Goal: Task Accomplishment & Management: Manage account settings

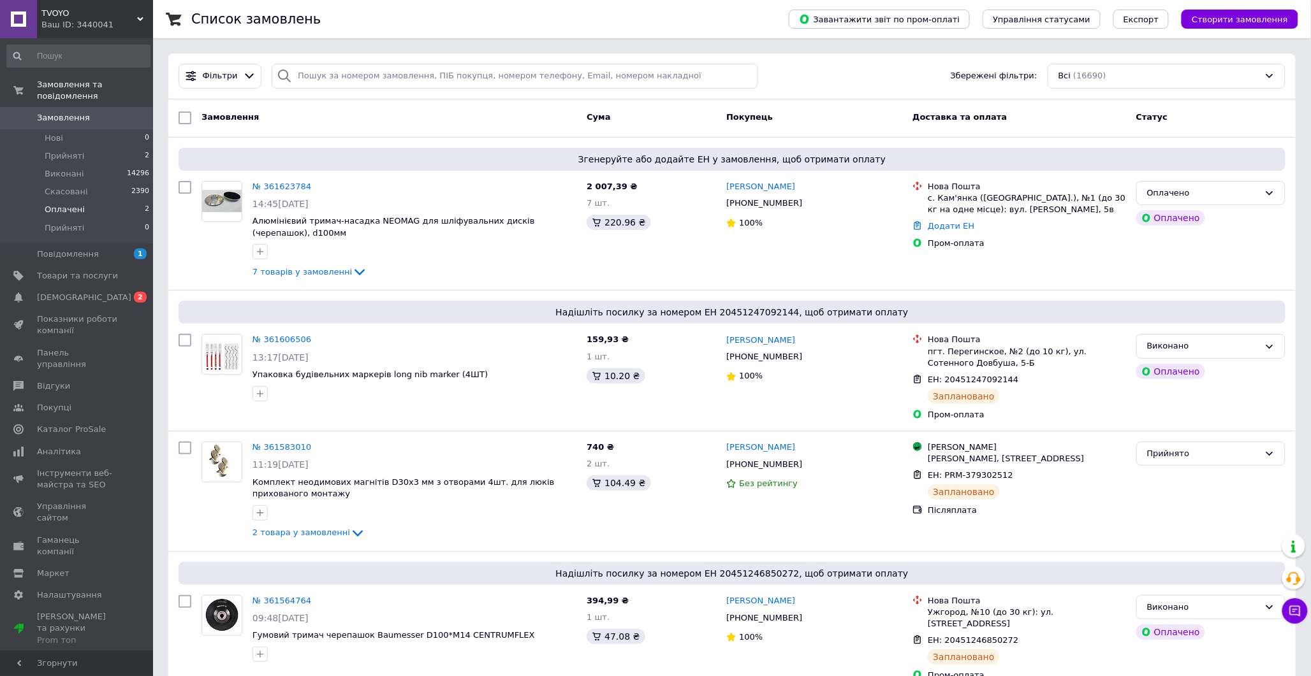
click at [75, 204] on span "Оплачені" at bounding box center [65, 209] width 40 height 11
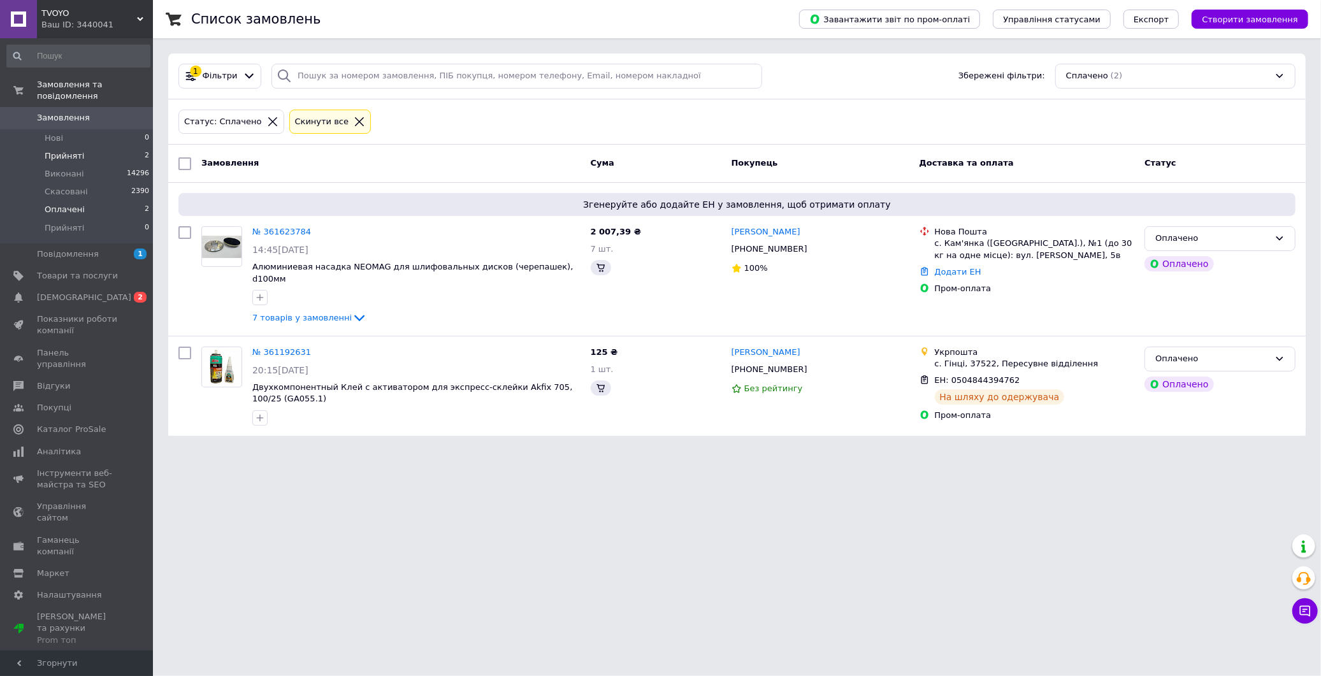
click at [60, 150] on span "Прийняті" at bounding box center [65, 155] width 40 height 11
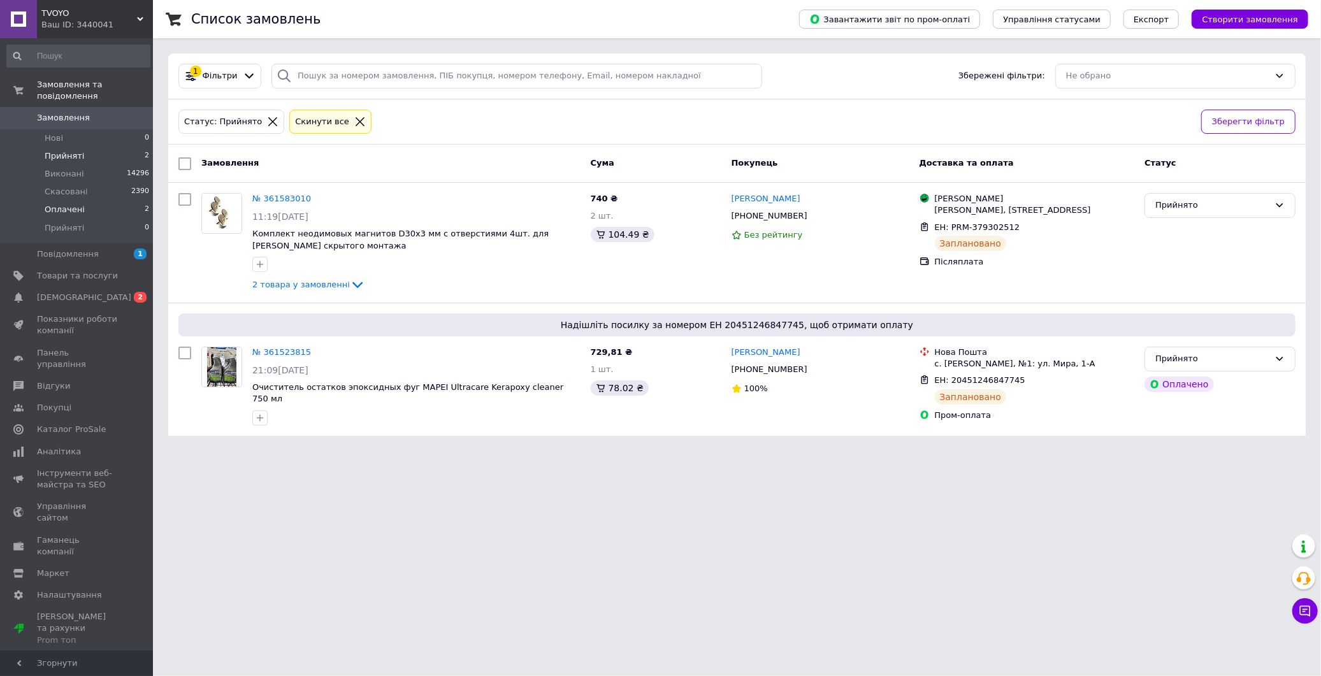
click at [66, 204] on span "Оплачені" at bounding box center [65, 209] width 40 height 11
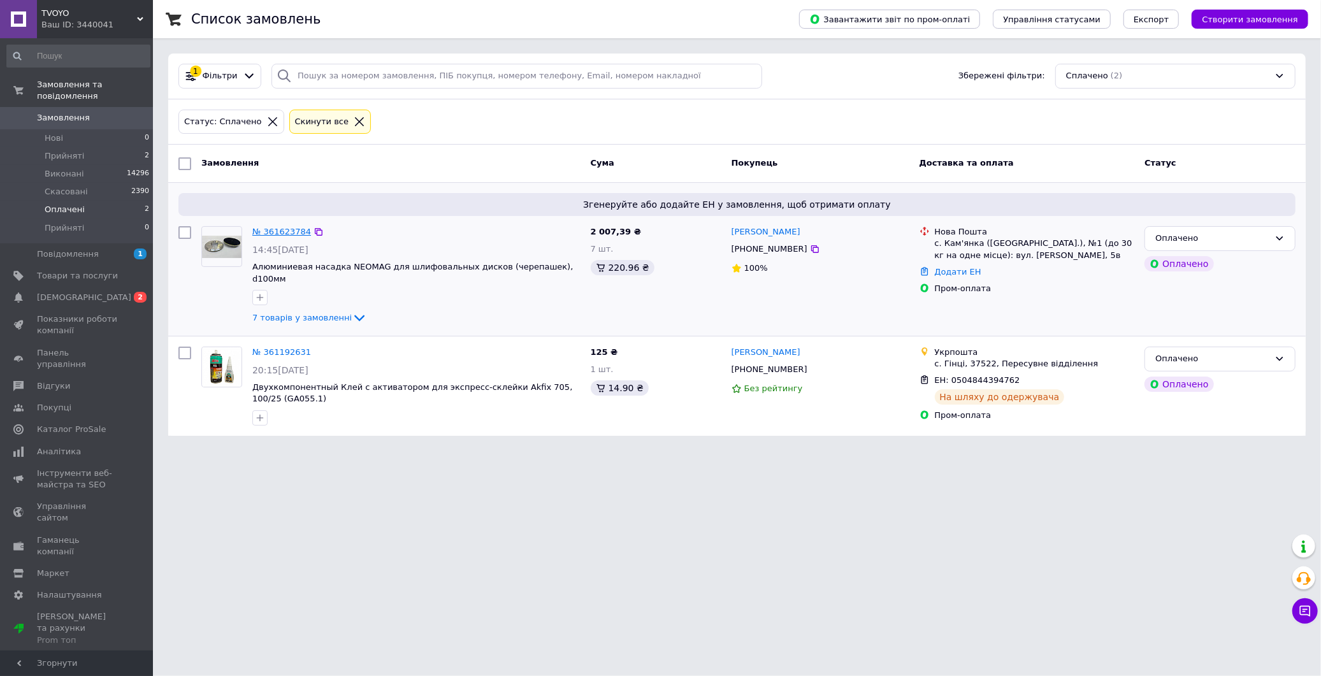
click at [279, 235] on link "№ 361623784" at bounding box center [281, 232] width 59 height 10
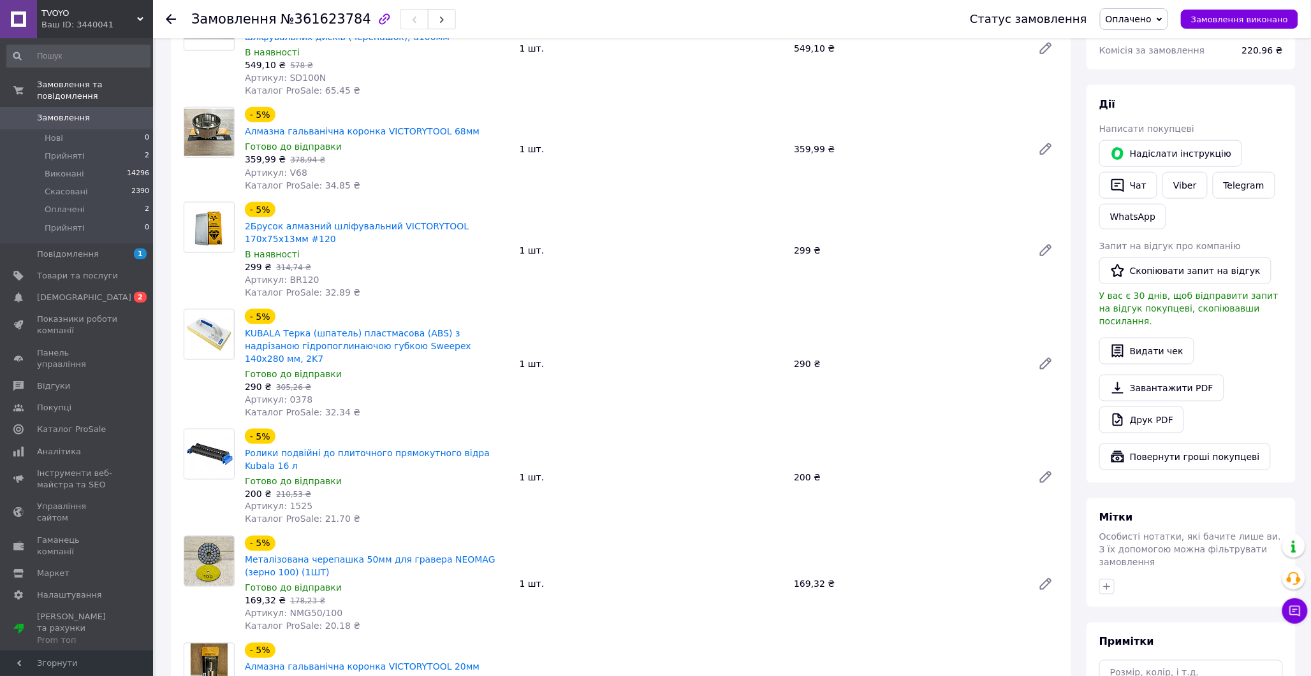
scroll to position [425, 0]
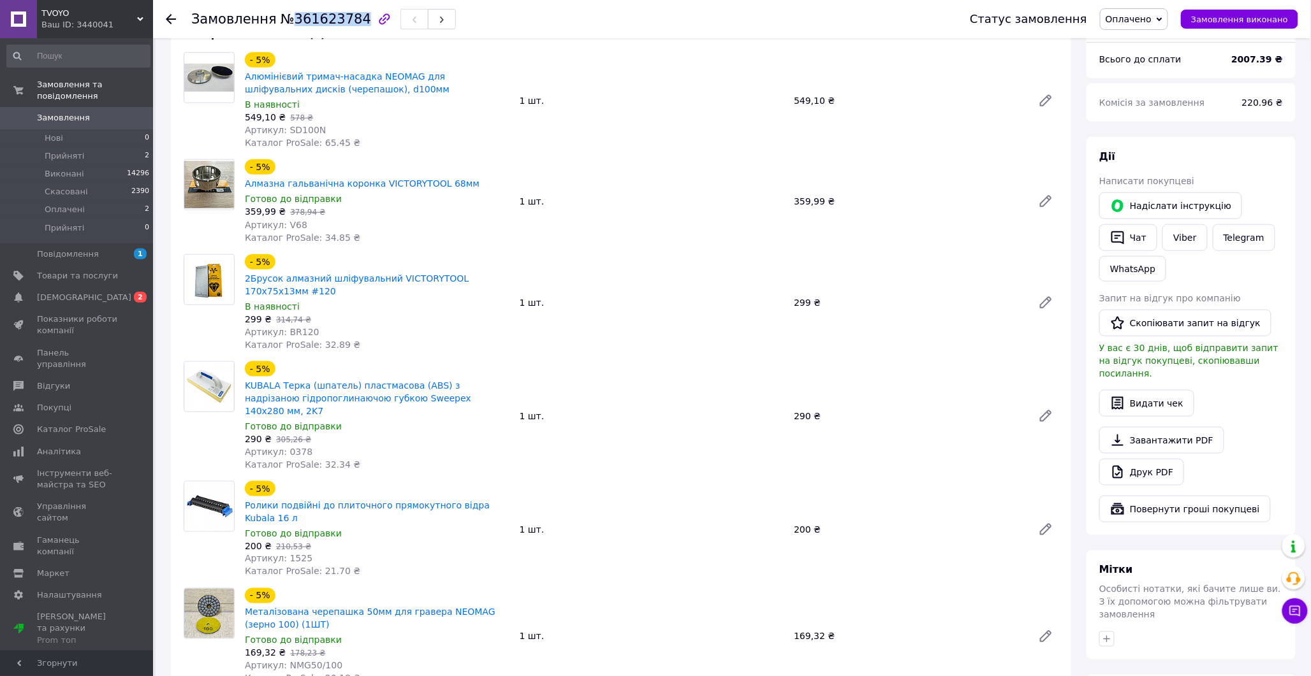
drag, startPoint x: 284, startPoint y: 19, endPoint x: 347, endPoint y: 18, distance: 63.8
click at [347, 18] on span "№361623784" at bounding box center [325, 18] width 91 height 15
copy span "361623784"
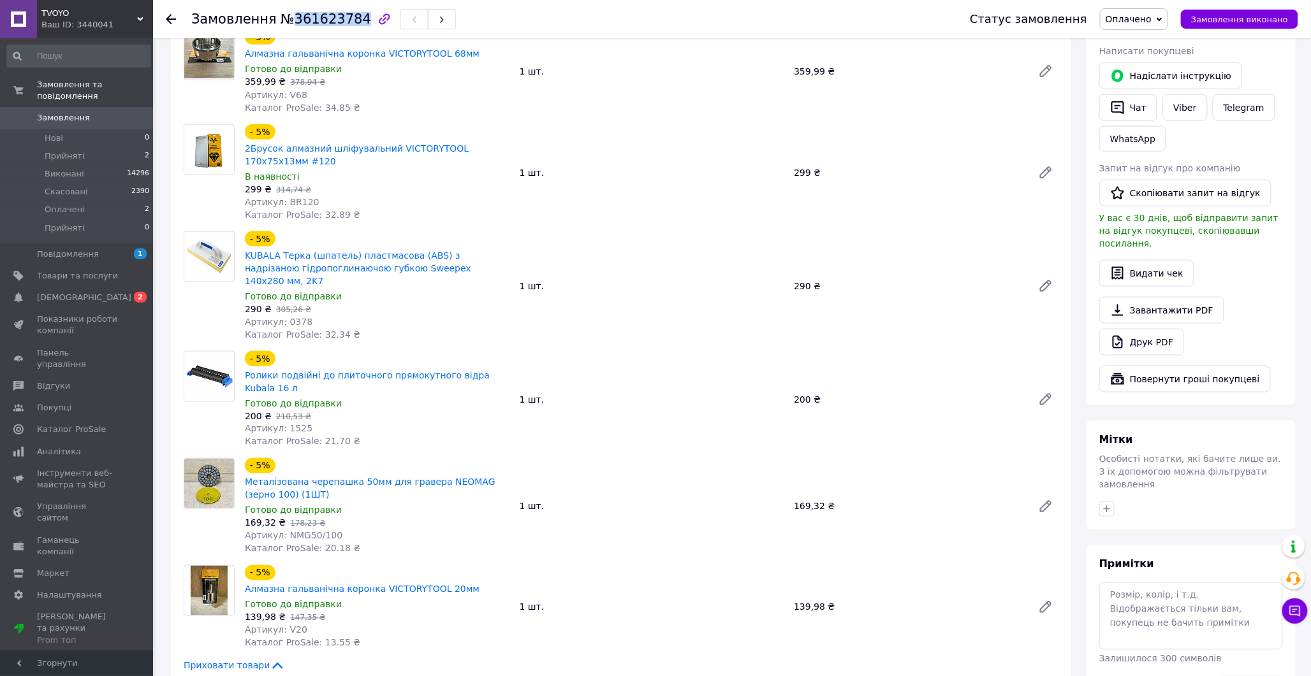
scroll to position [708, 0]
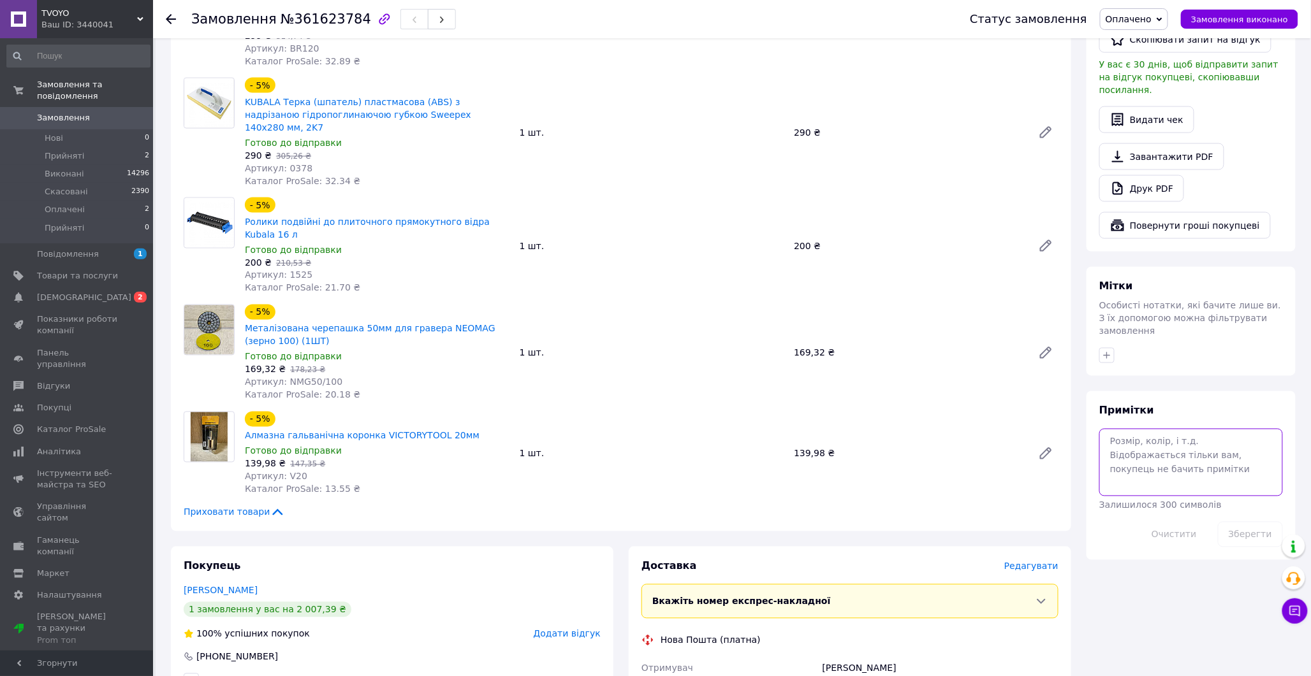
click at [1140, 429] on textarea at bounding box center [1191, 463] width 184 height 68
type textarea "не взяв"
click at [1247, 517] on div "Зберегти" at bounding box center [1249, 535] width 75 height 36
click at [1256, 522] on button "Зберегти" at bounding box center [1250, 534] width 65 height 25
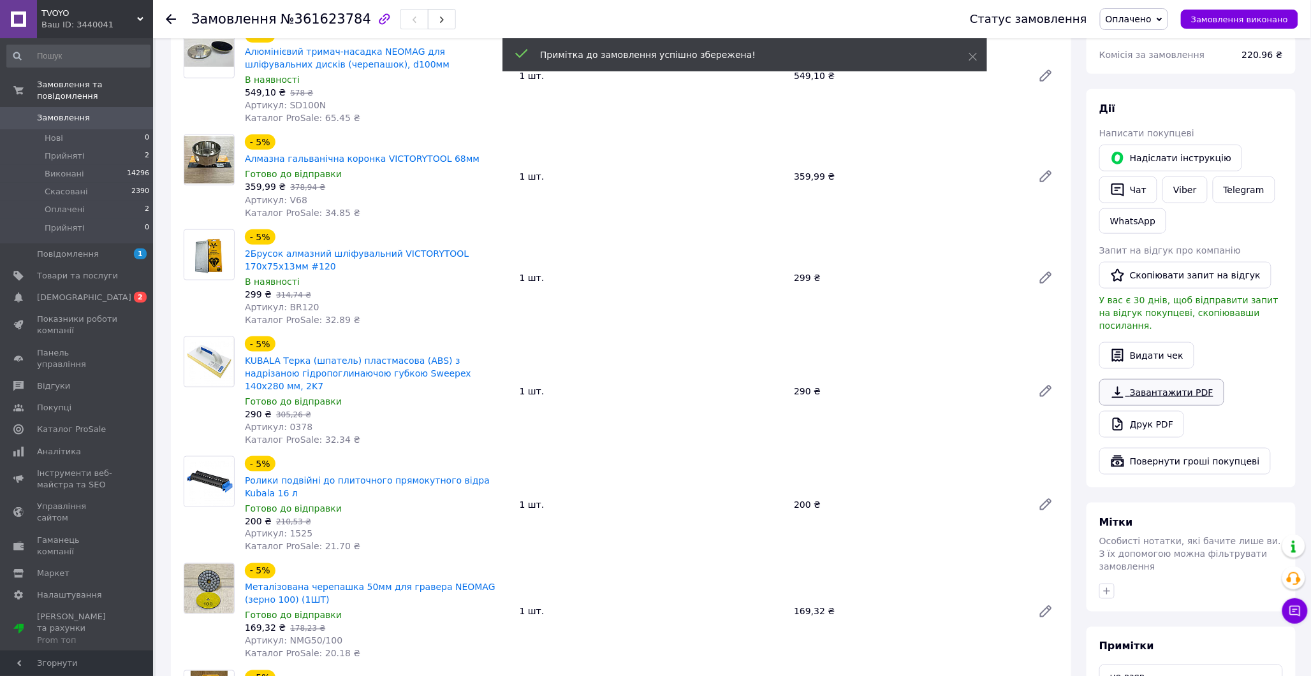
scroll to position [425, 0]
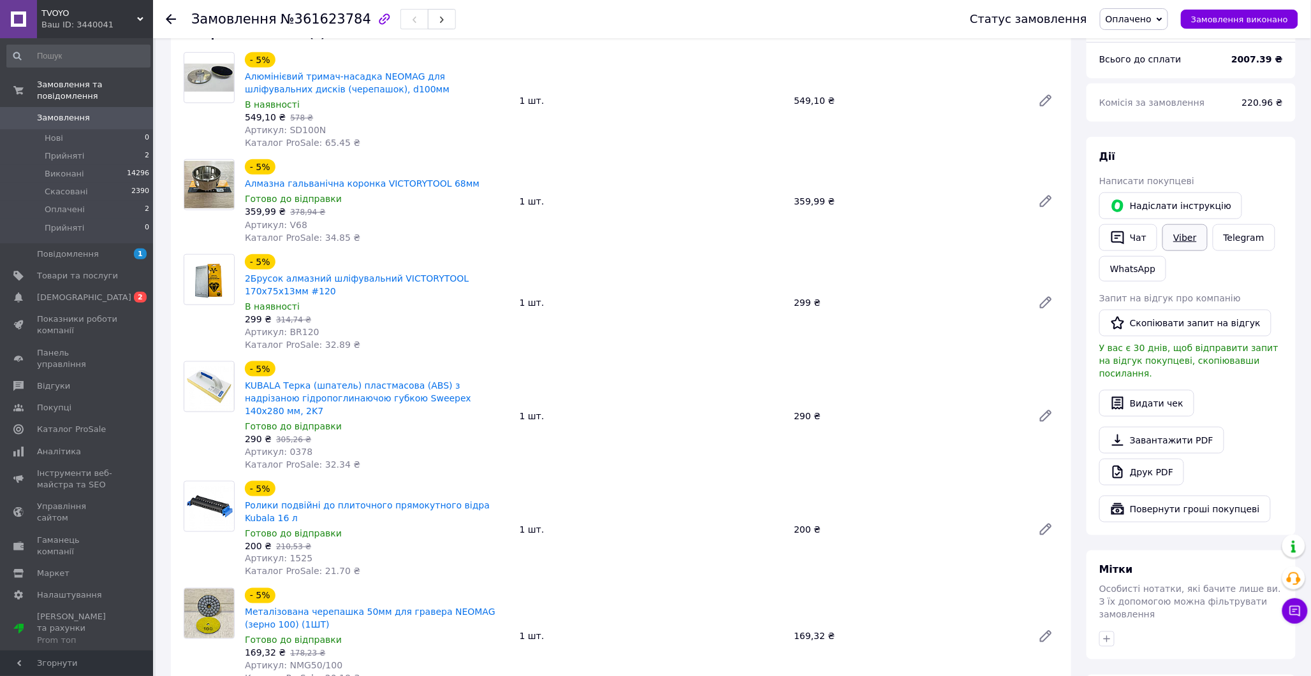
click at [1184, 224] on link "Viber" at bounding box center [1184, 237] width 45 height 27
drag, startPoint x: 242, startPoint y: 65, endPoint x: 365, endPoint y: 72, distance: 122.6
click at [365, 72] on div "- 5% Алюмінієвий тримач-насадка NEOMAG для шліфувальних дисків (черепашок), d10…" at bounding box center [377, 101] width 275 height 102
copy link "Алюмінієвий тримач-насадка NEOMAG для шліфувальних дисків (черепашок), d100мм"
click at [134, 20] on div "Ваш ID: 3440041" at bounding box center [97, 24] width 112 height 11
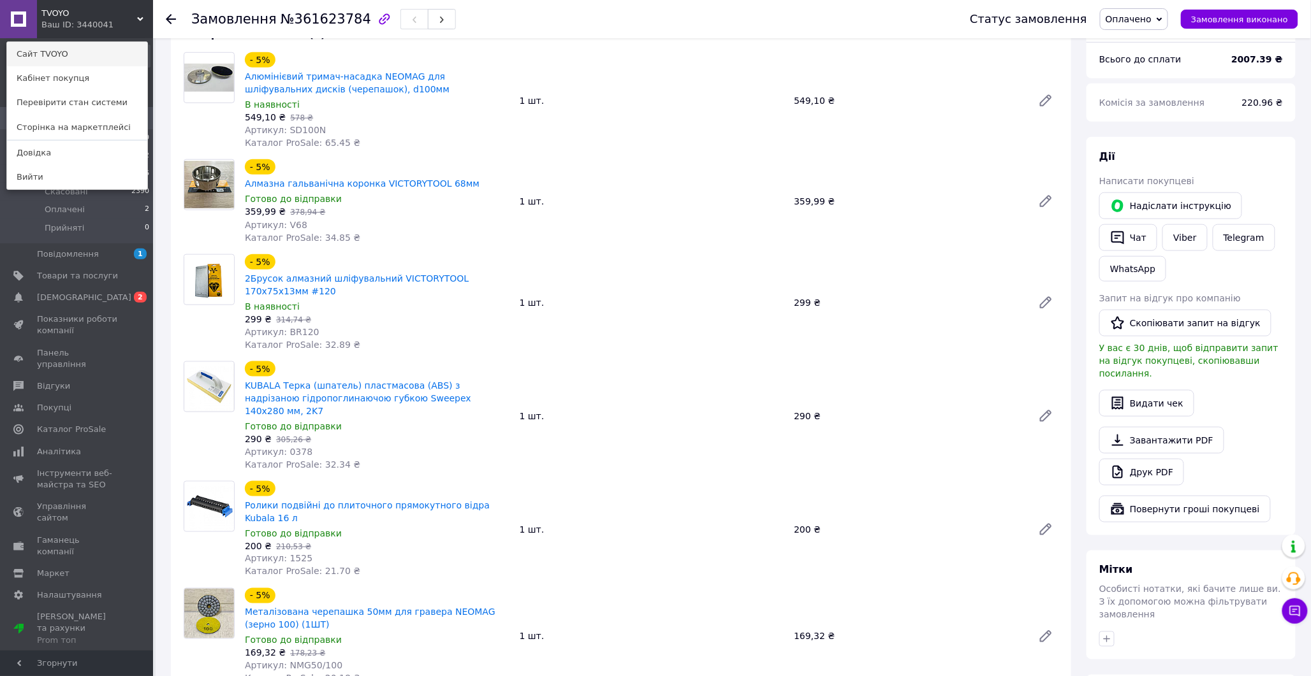
click at [84, 58] on link "Сайт TVOYO" at bounding box center [77, 54] width 140 height 24
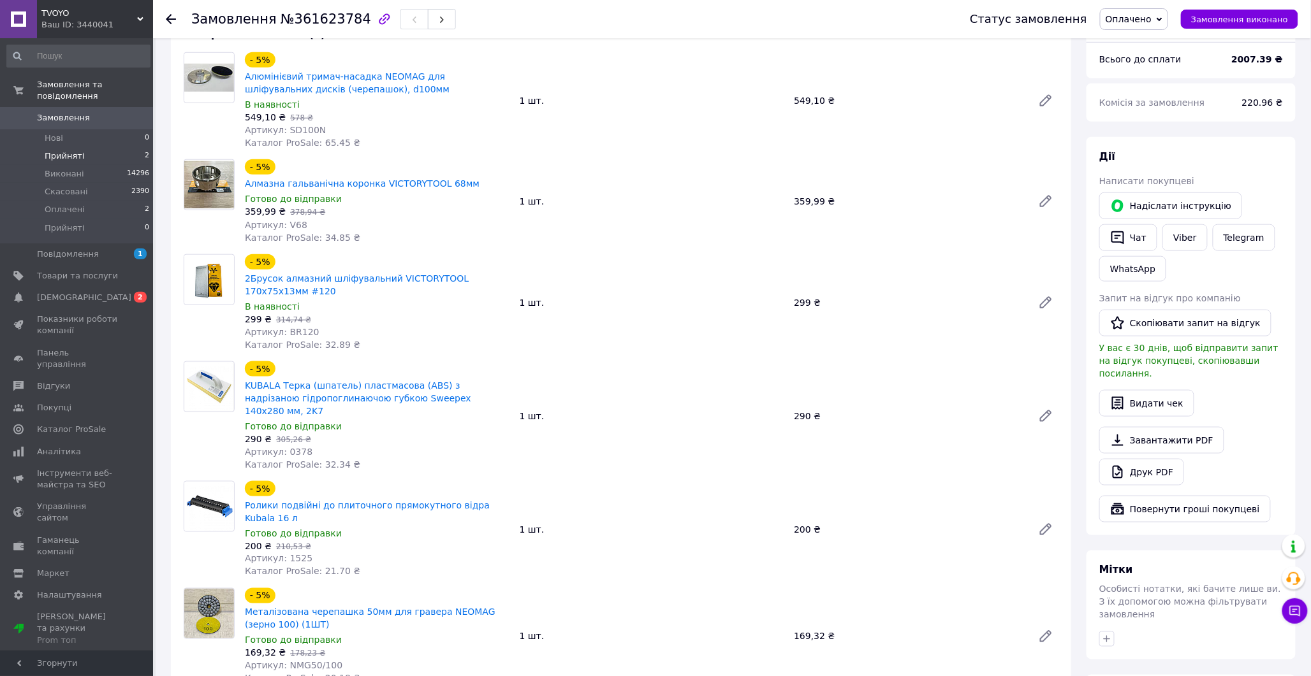
click at [75, 150] on span "Прийняті" at bounding box center [65, 155] width 40 height 11
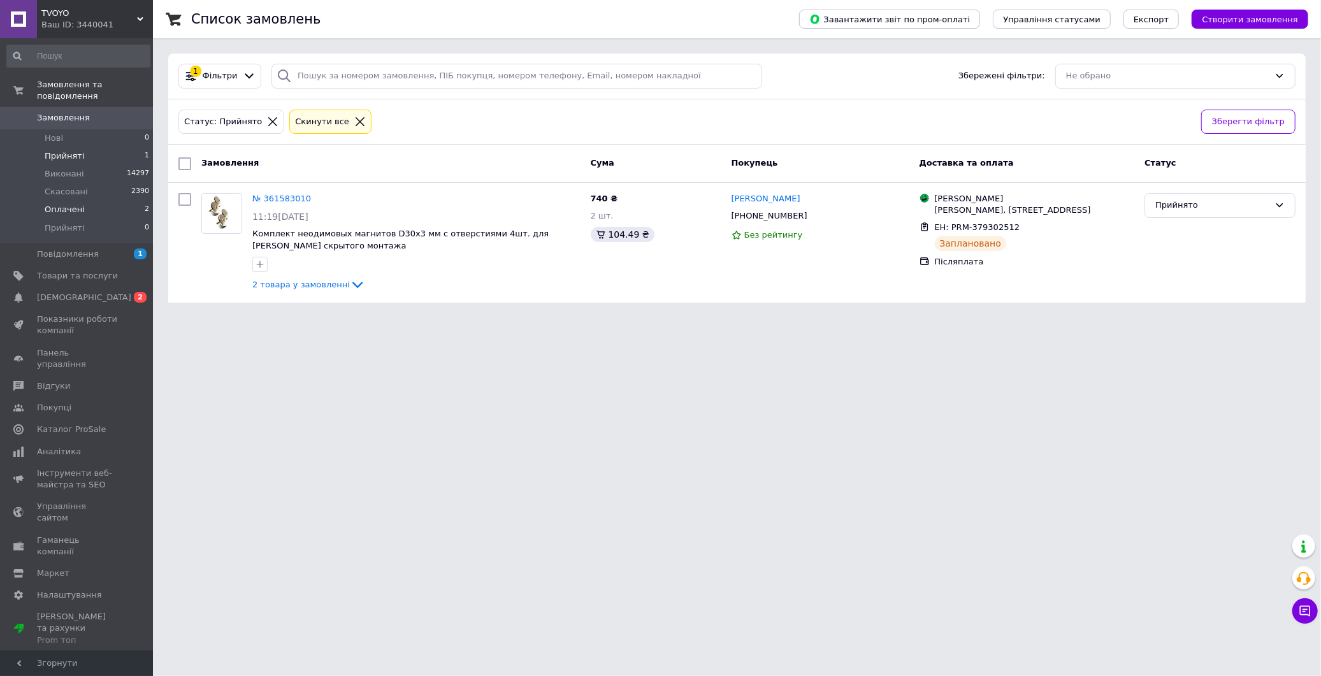
click at [72, 204] on span "Оплачені" at bounding box center [65, 209] width 40 height 11
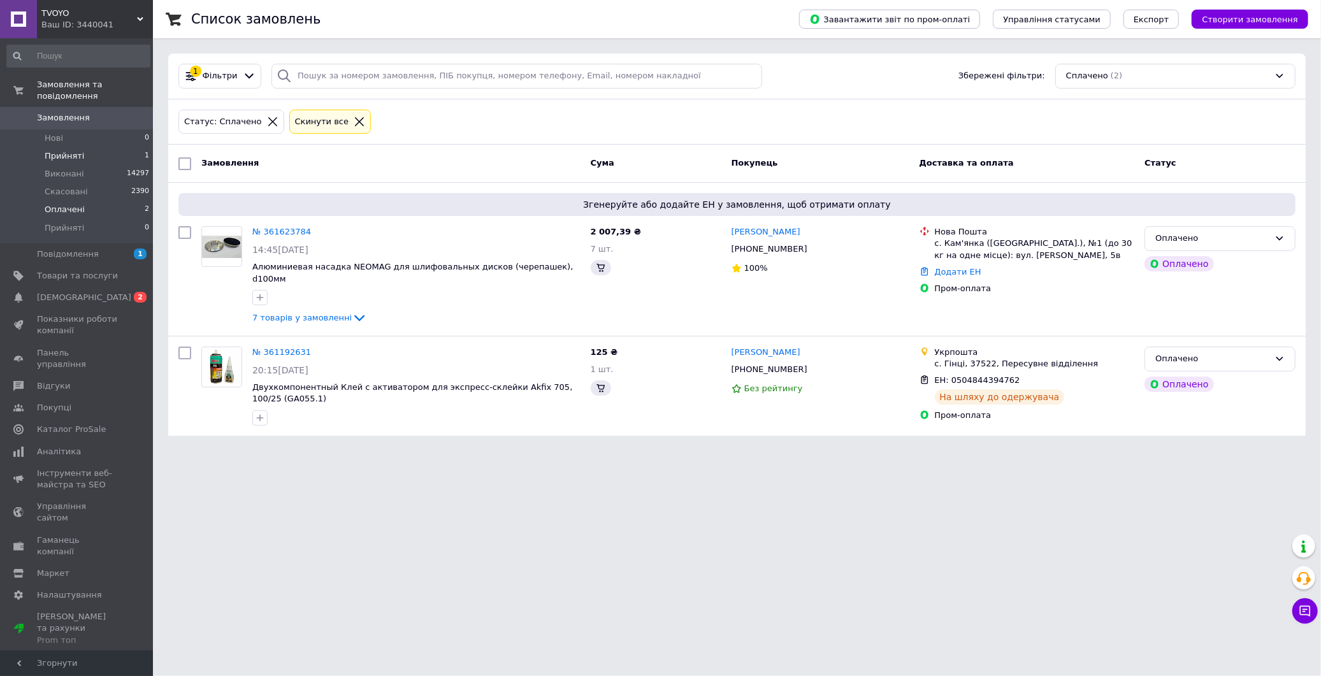
click at [67, 150] on span "Прийняті" at bounding box center [65, 155] width 40 height 11
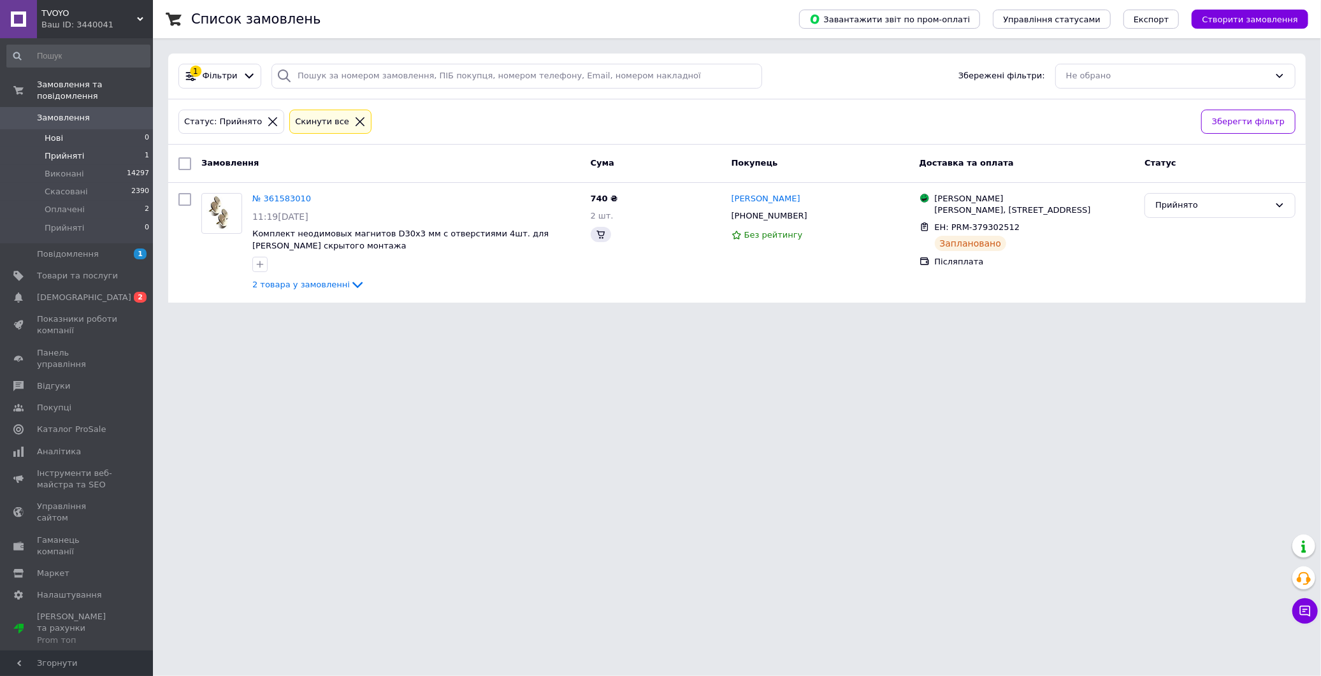
click at [69, 129] on li "Нові 0" at bounding box center [78, 138] width 157 height 18
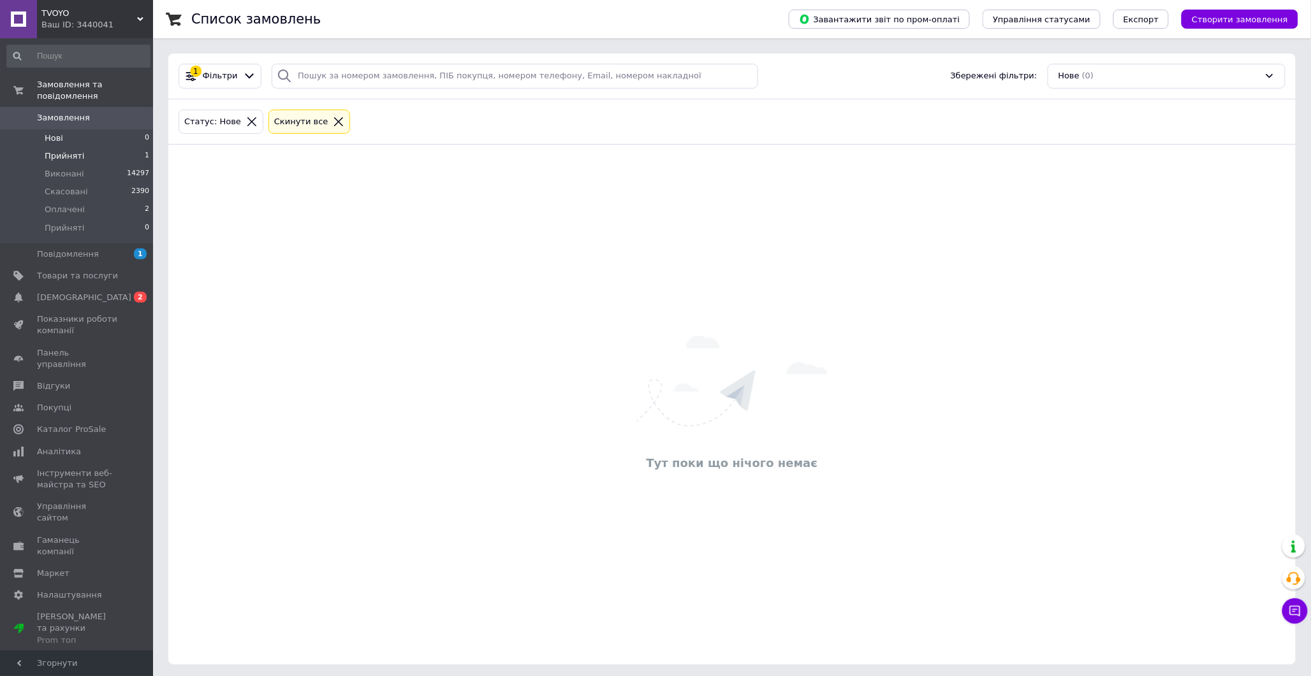
click at [68, 150] on span "Прийняті" at bounding box center [65, 155] width 40 height 11
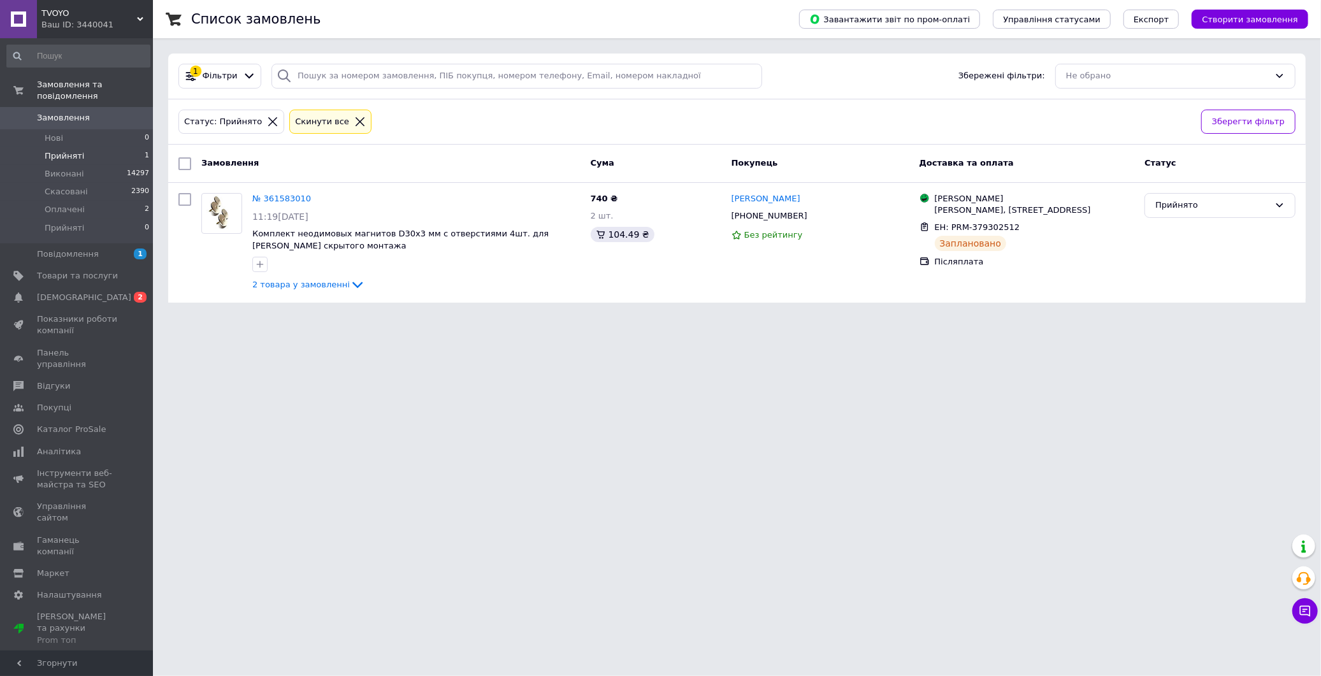
drag, startPoint x: 142, startPoint y: 17, endPoint x: 145, endPoint y: 29, distance: 12.5
click at [145, 27] on div "TVOYO Ваш ID: 3440041 Сайт TVOYO Кабінет покупця Перевірити стан системи Сторін…" at bounding box center [76, 19] width 153 height 38
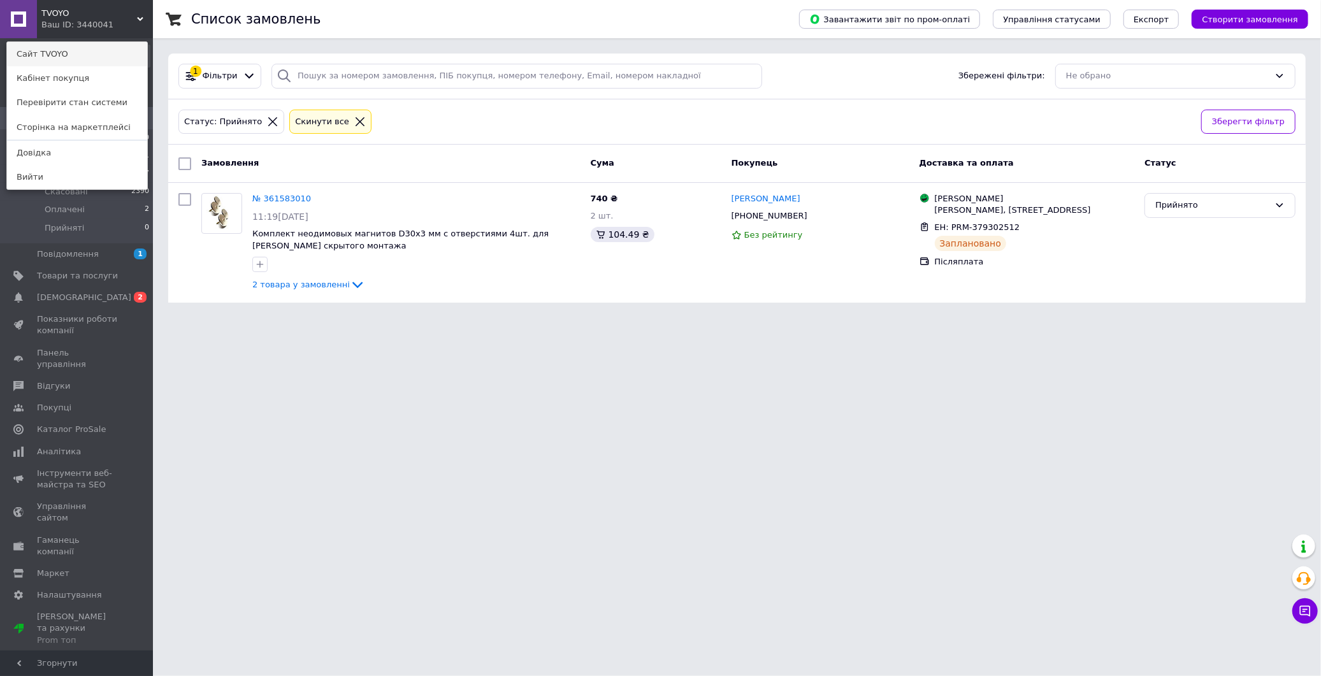
click at [78, 64] on link "Сайт TVOYO" at bounding box center [77, 54] width 140 height 24
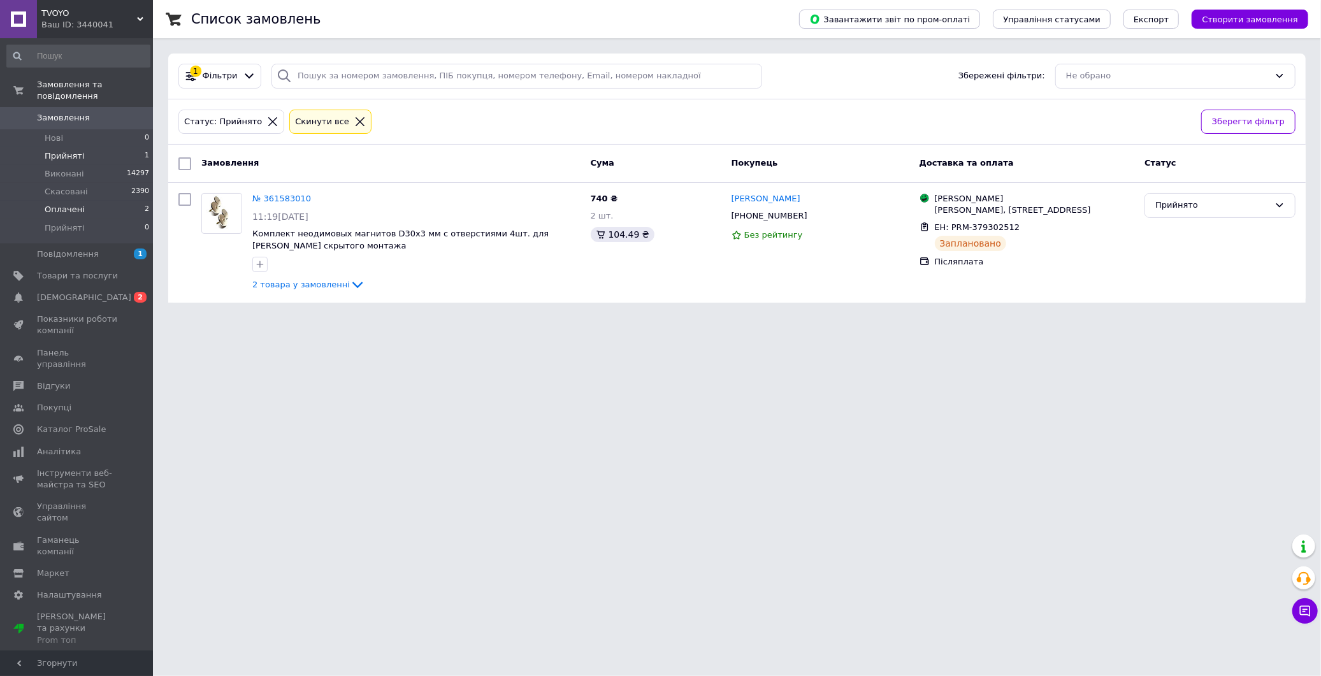
click at [79, 204] on span "Оплачені" at bounding box center [65, 209] width 40 height 11
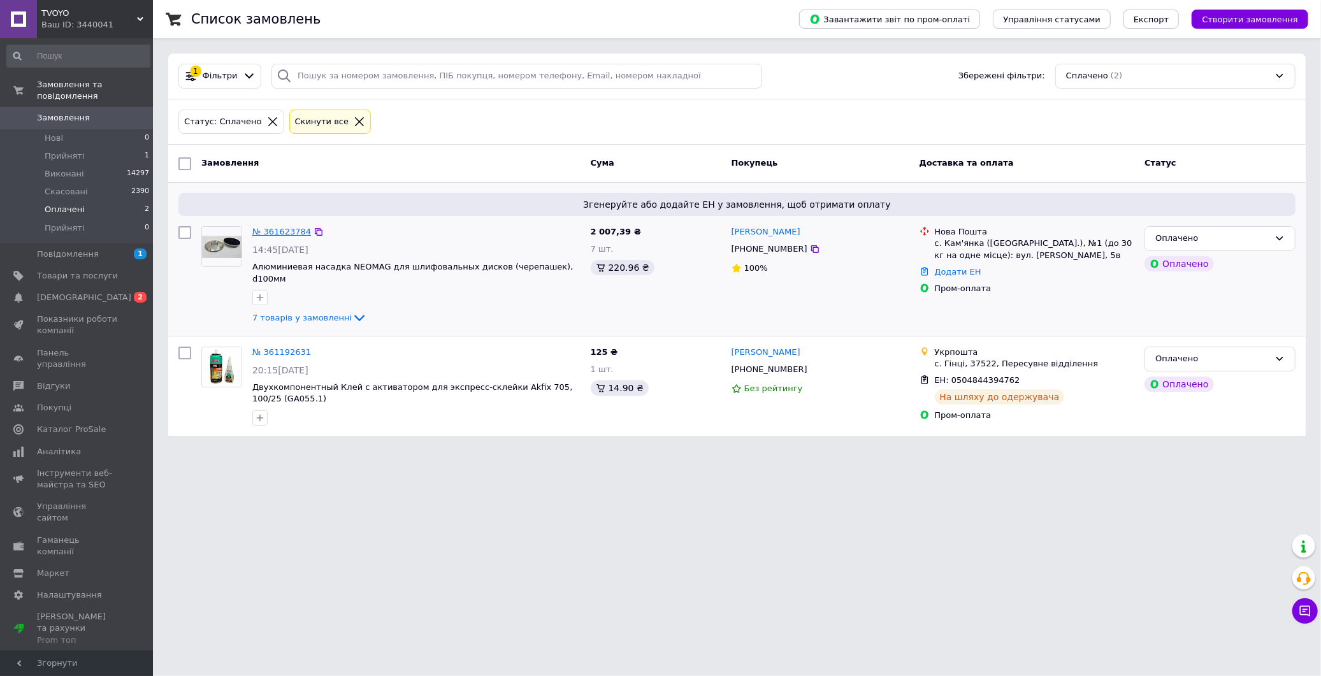
click at [256, 235] on link "№ 361623784" at bounding box center [281, 232] width 59 height 10
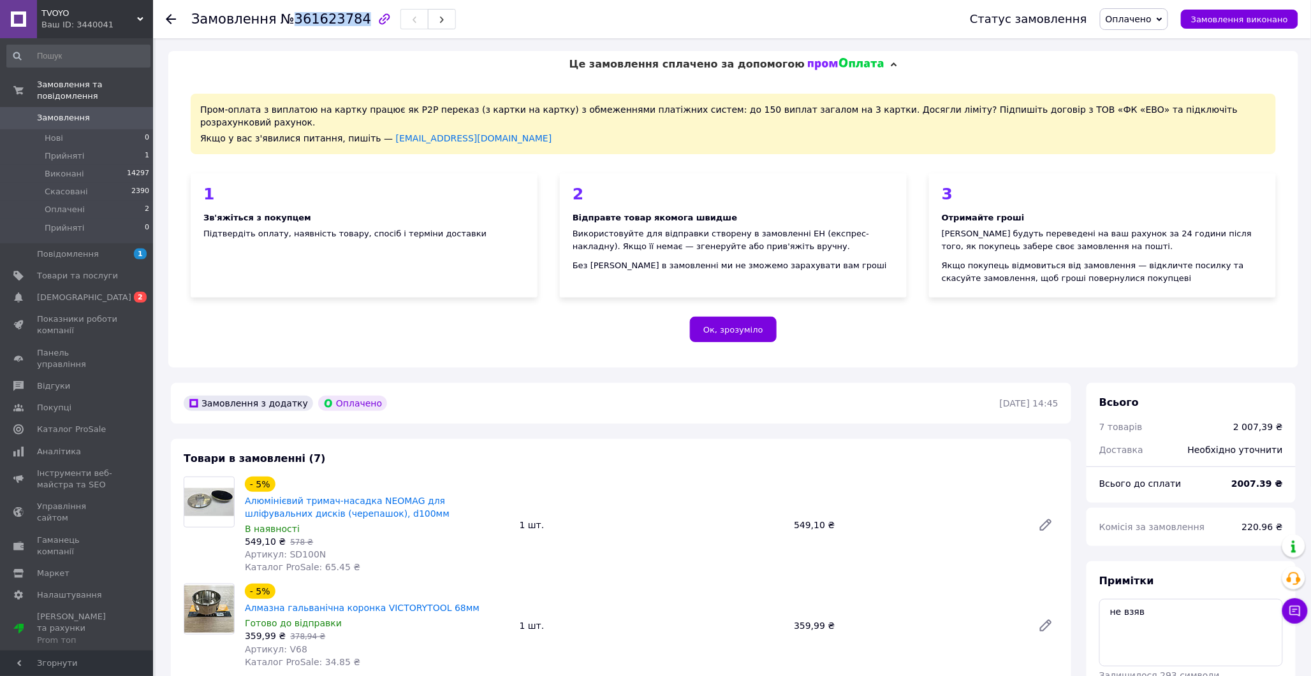
drag, startPoint x: 288, startPoint y: 22, endPoint x: 347, endPoint y: 22, distance: 59.3
click at [347, 22] on span "№361623784" at bounding box center [325, 18] width 91 height 15
copy span "361623784"
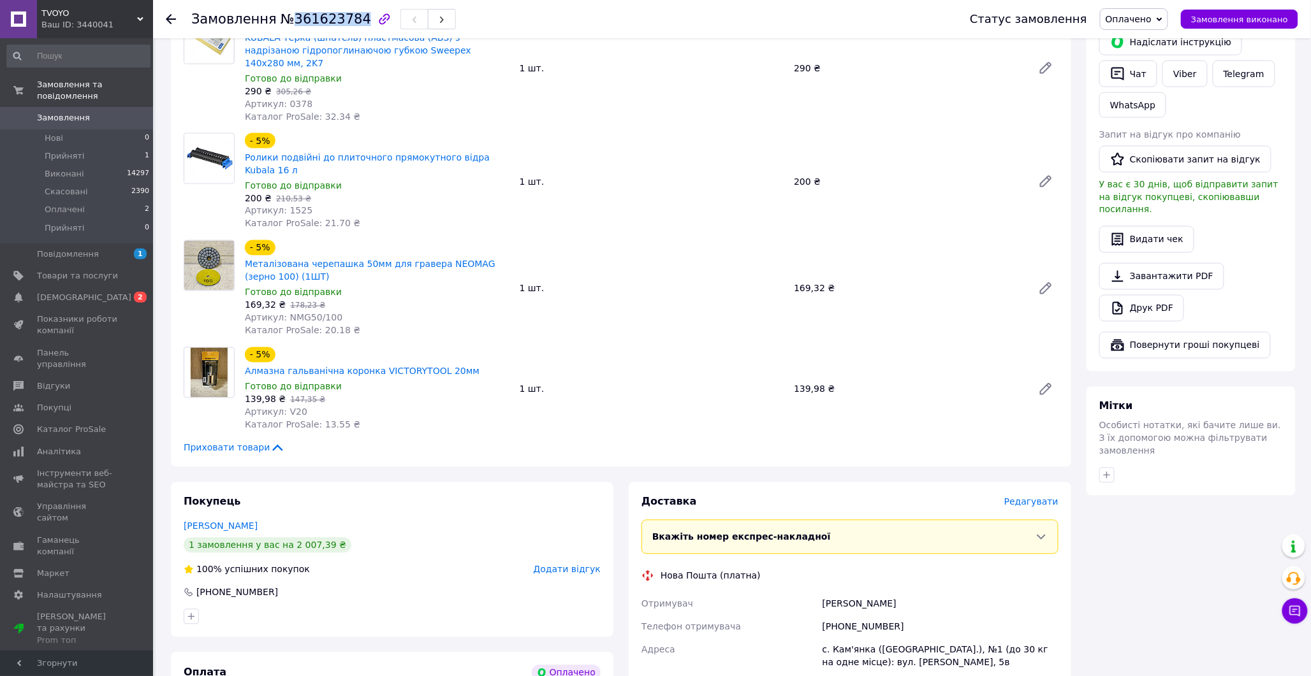
scroll to position [779, 0]
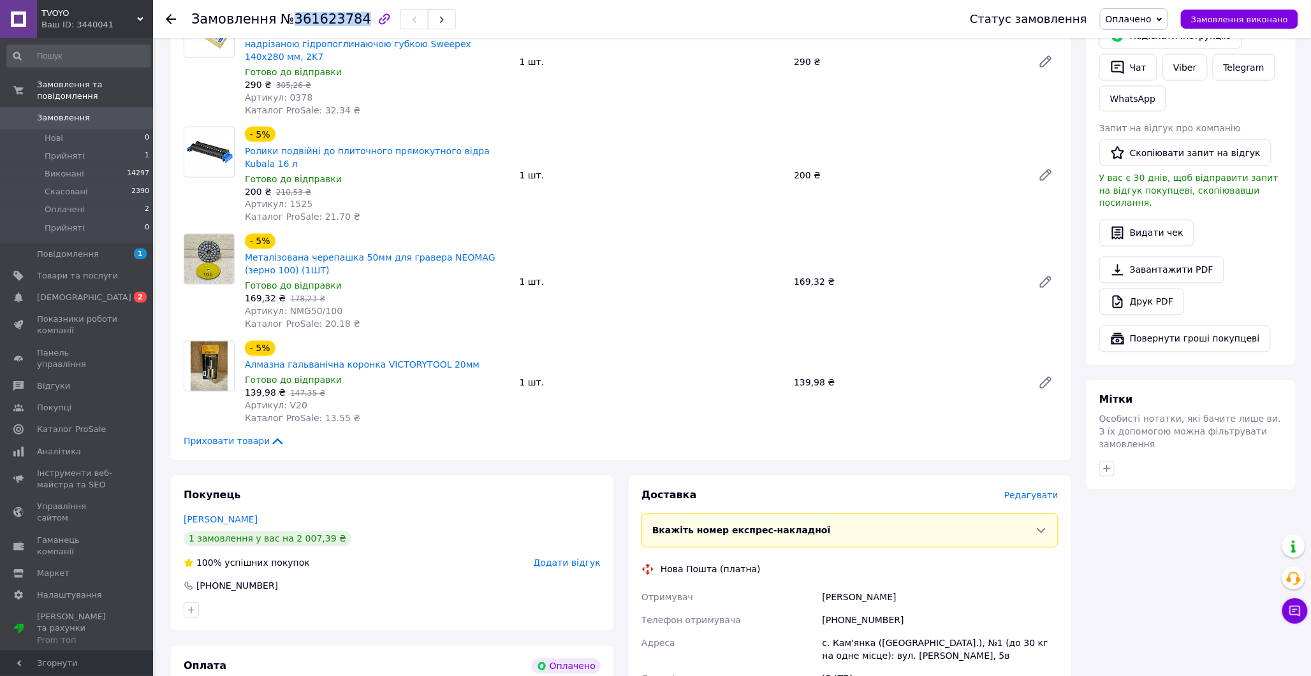
drag, startPoint x: 827, startPoint y: 531, endPoint x: 929, endPoint y: 532, distance: 102.6
click at [929, 586] on div "[PERSON_NAME]" at bounding box center [940, 597] width 241 height 23
copy div "[PERSON_NAME]"
drag, startPoint x: 832, startPoint y: 545, endPoint x: 741, endPoint y: 447, distance: 134.0
click at [903, 586] on div "Отримувач [PERSON_NAME] Телефон отримувача [PHONE_NUMBER] Адреса [PERSON_NAME].…" at bounding box center [850, 661] width 422 height 150
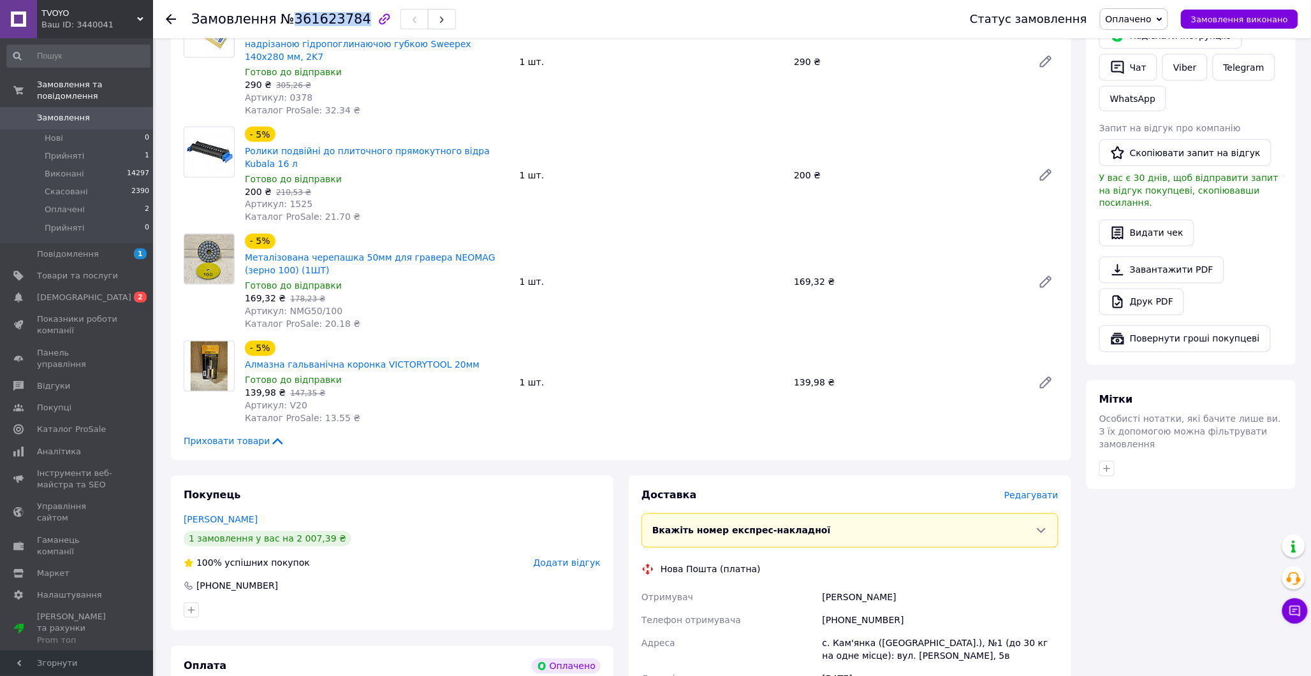
copy div "[PERSON_NAME] отримувача +"
click at [799, 586] on div "Отримувач" at bounding box center [729, 597] width 181 height 23
drag, startPoint x: 827, startPoint y: 547, endPoint x: 895, endPoint y: 549, distance: 68.2
click at [895, 609] on div "[PHONE_NUMBER]" at bounding box center [940, 620] width 241 height 23
copy div "380979030459"
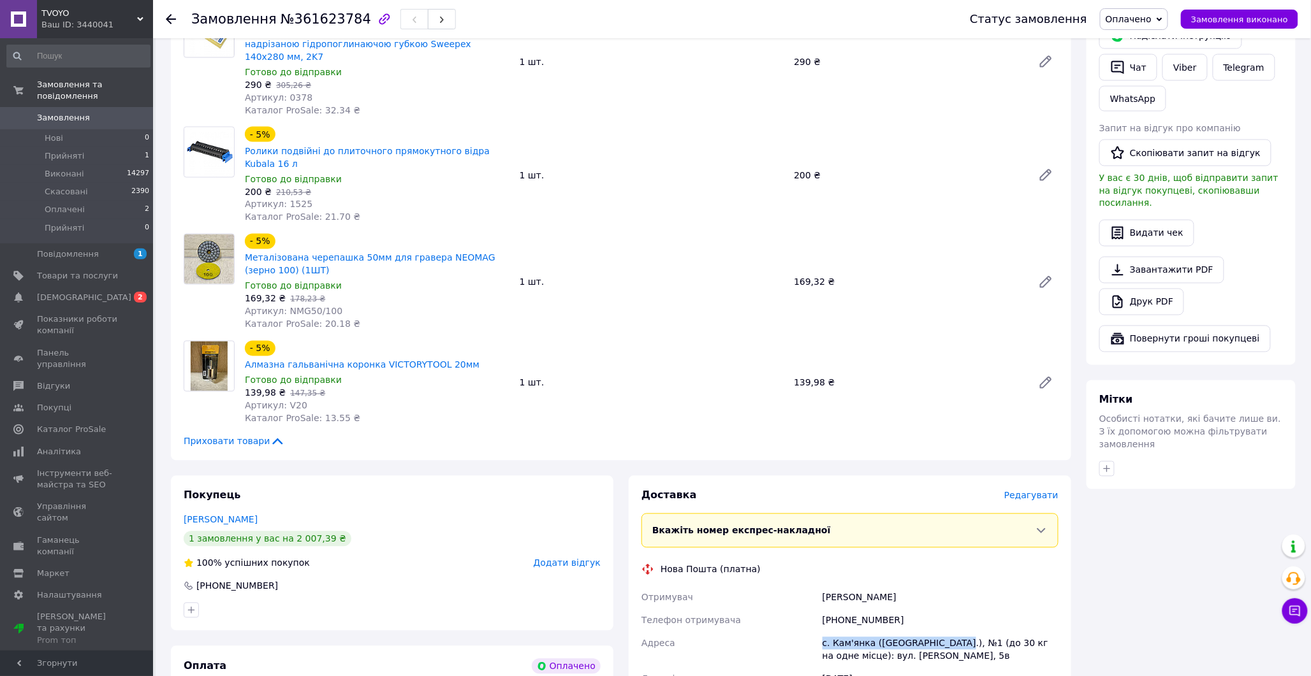
drag, startPoint x: 821, startPoint y: 574, endPoint x: 945, endPoint y: 574, distance: 124.3
click at [945, 632] on div "с. Кам'янка ([GEOGRAPHIC_DATA].), №1 (до 30 кг на одне місце): вул. [PERSON_NAM…" at bounding box center [940, 650] width 241 height 36
copy div "с. [GEOGRAPHIC_DATA] ([GEOGRAPHIC_DATA].)"
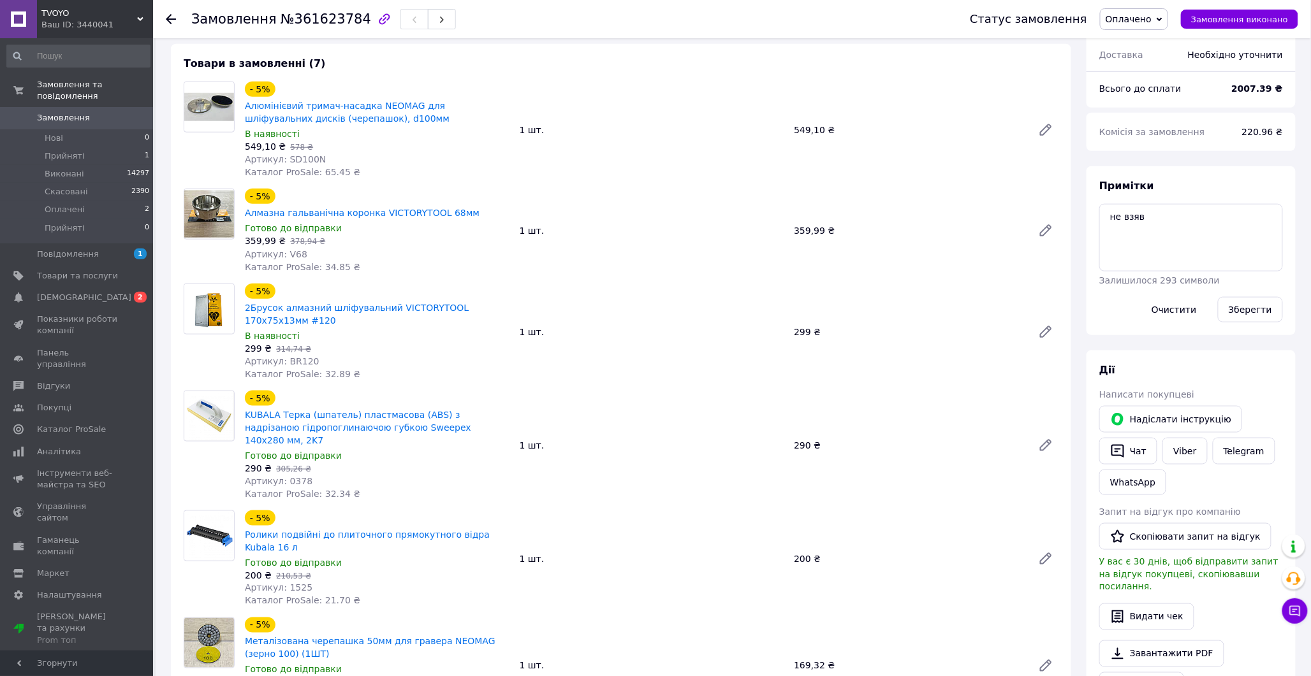
scroll to position [326, 0]
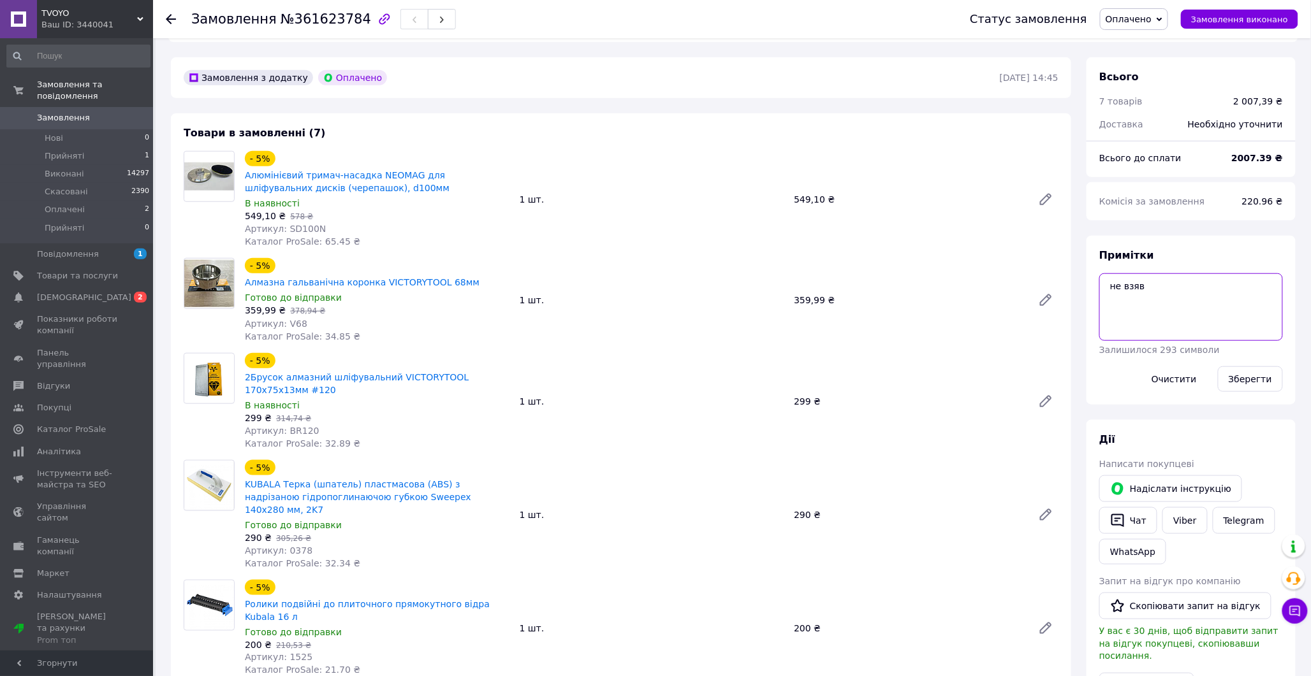
drag, startPoint x: 1151, startPoint y: 298, endPoint x: 1102, endPoint y: 303, distance: 50.0
click at [1102, 303] on textarea "не взяв" at bounding box center [1191, 307] width 184 height 68
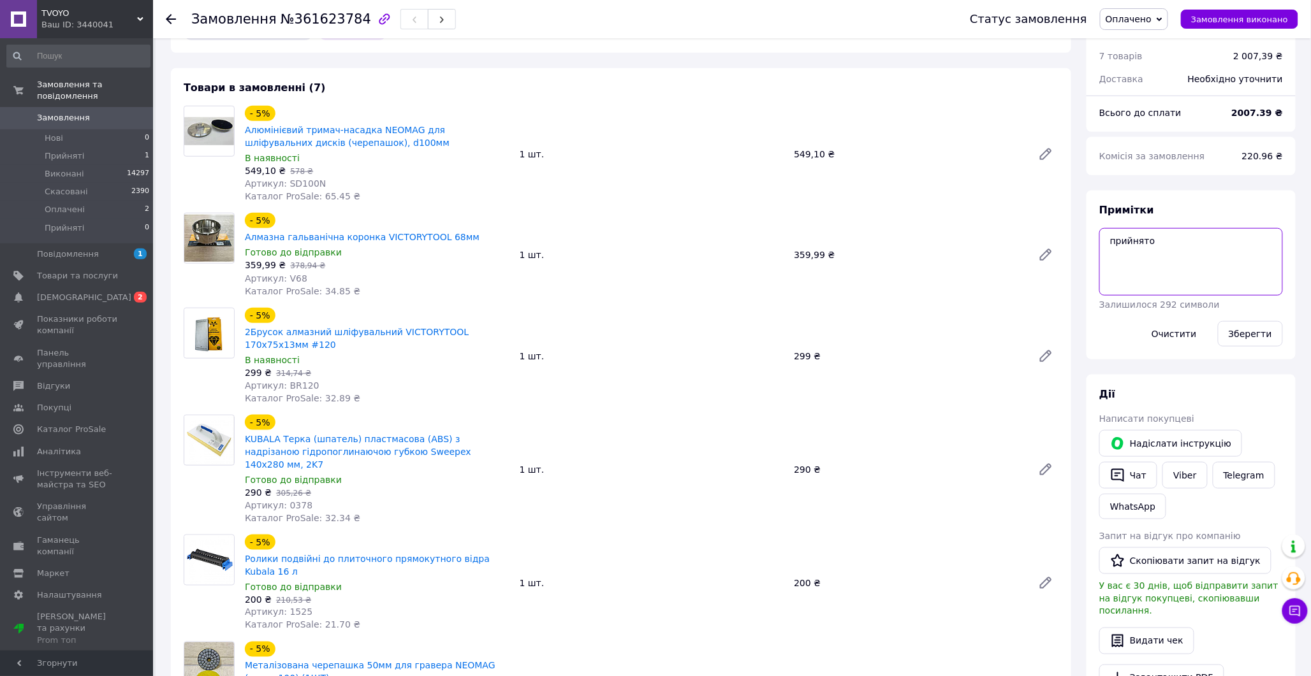
scroll to position [397, 0]
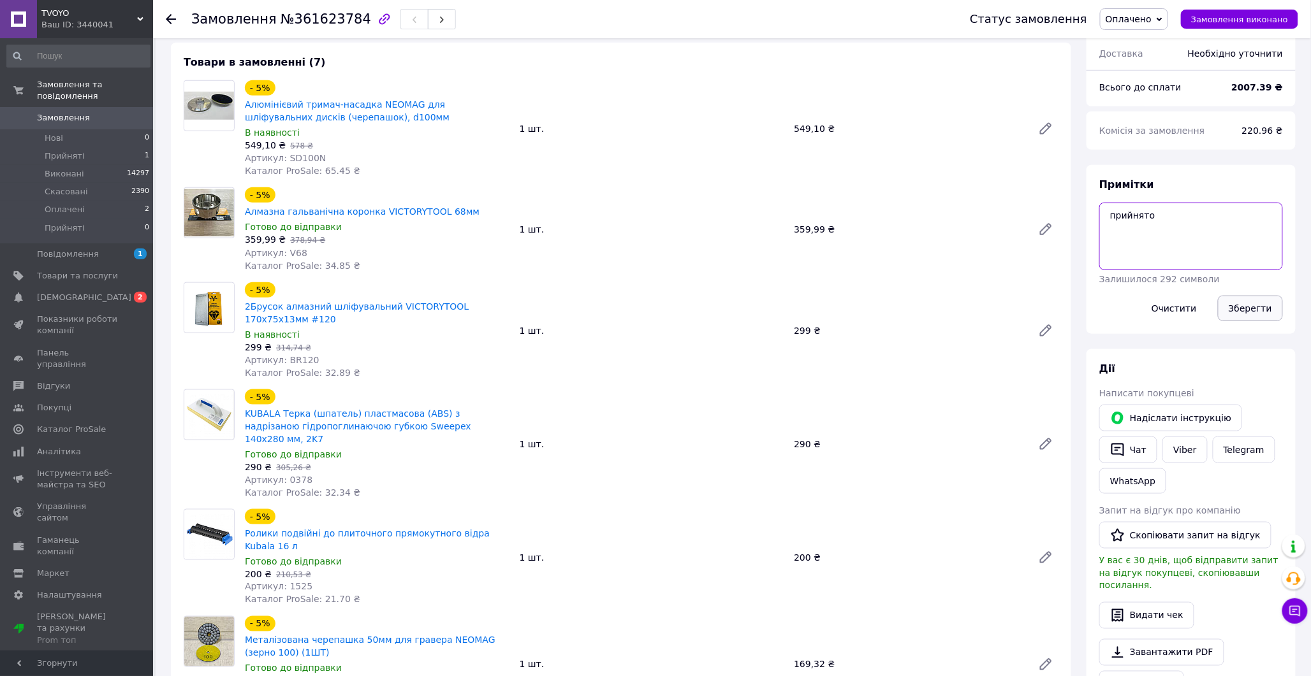
type textarea "прийнято"
click at [1272, 296] on button "Зберегти" at bounding box center [1250, 308] width 65 height 25
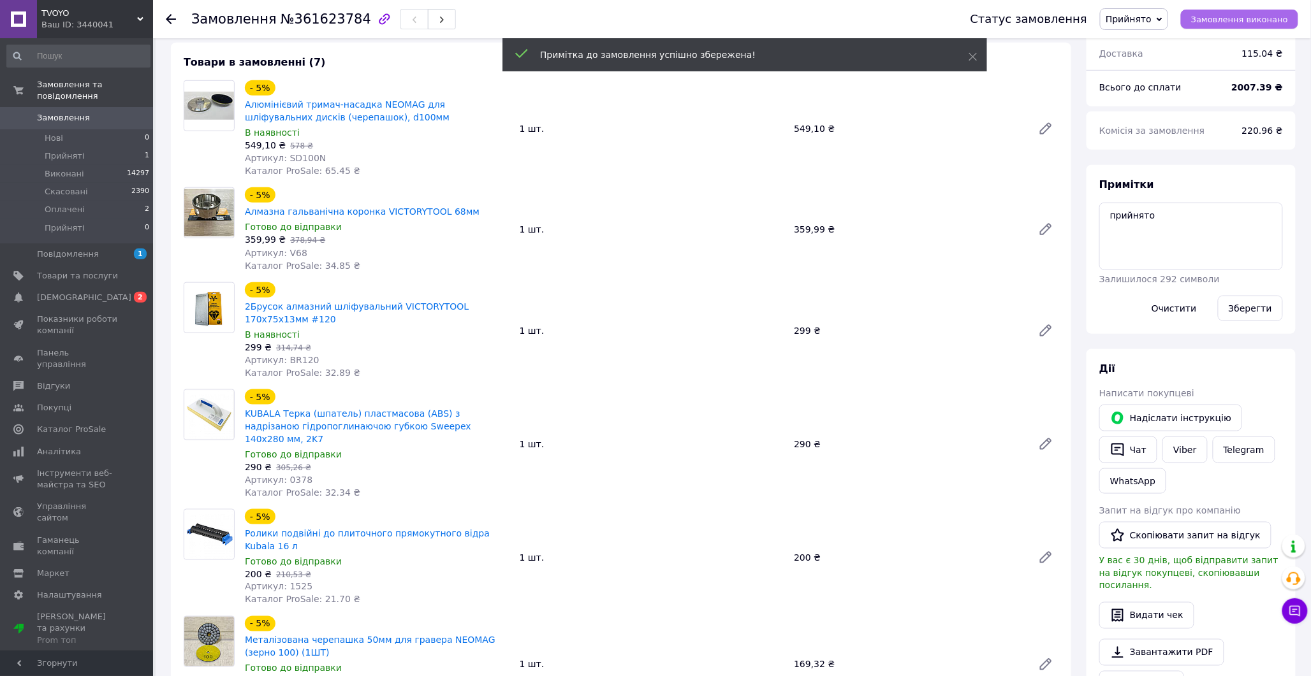
click at [1281, 24] on button "Замовлення виконано" at bounding box center [1239, 19] width 117 height 19
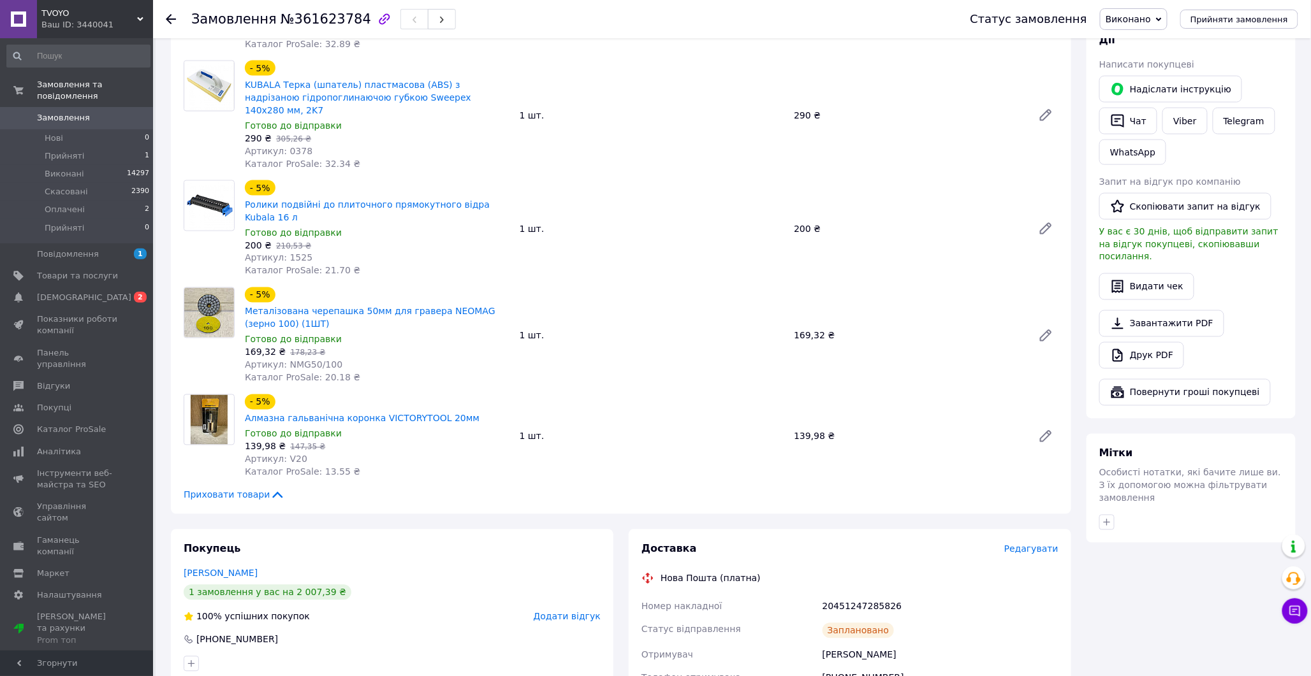
scroll to position [761, 0]
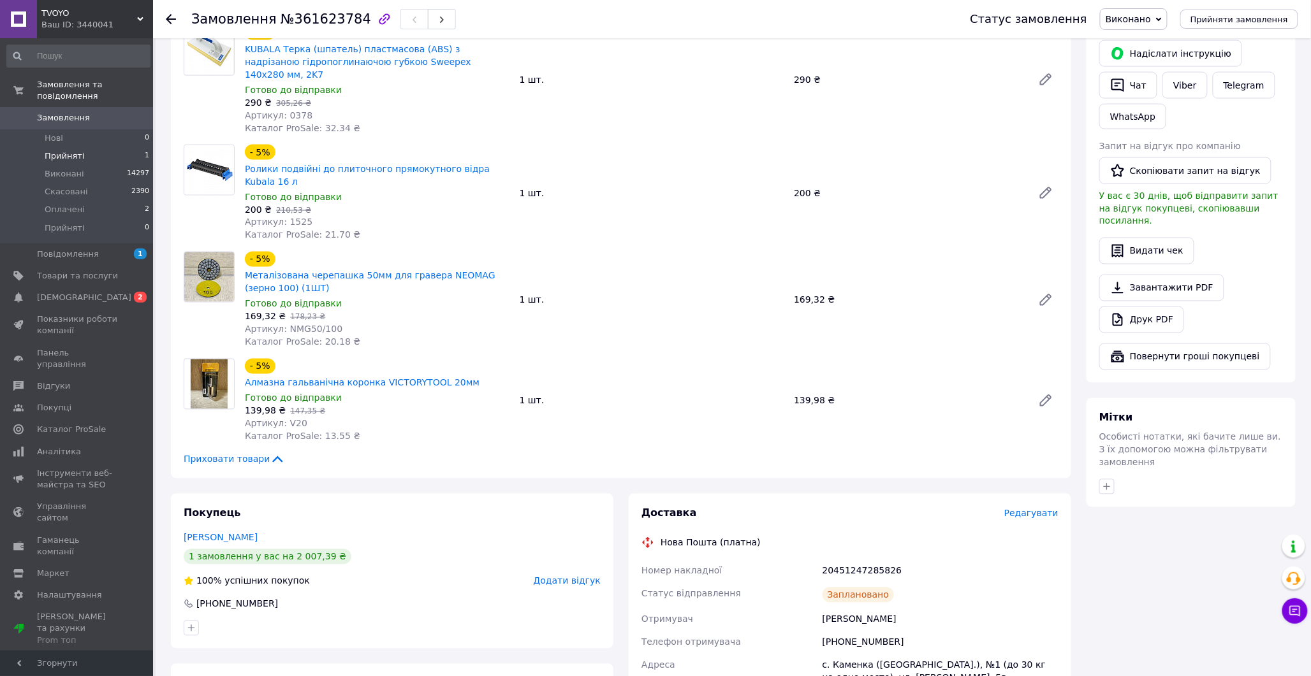
click at [92, 147] on li "Прийняті 1" at bounding box center [78, 156] width 157 height 18
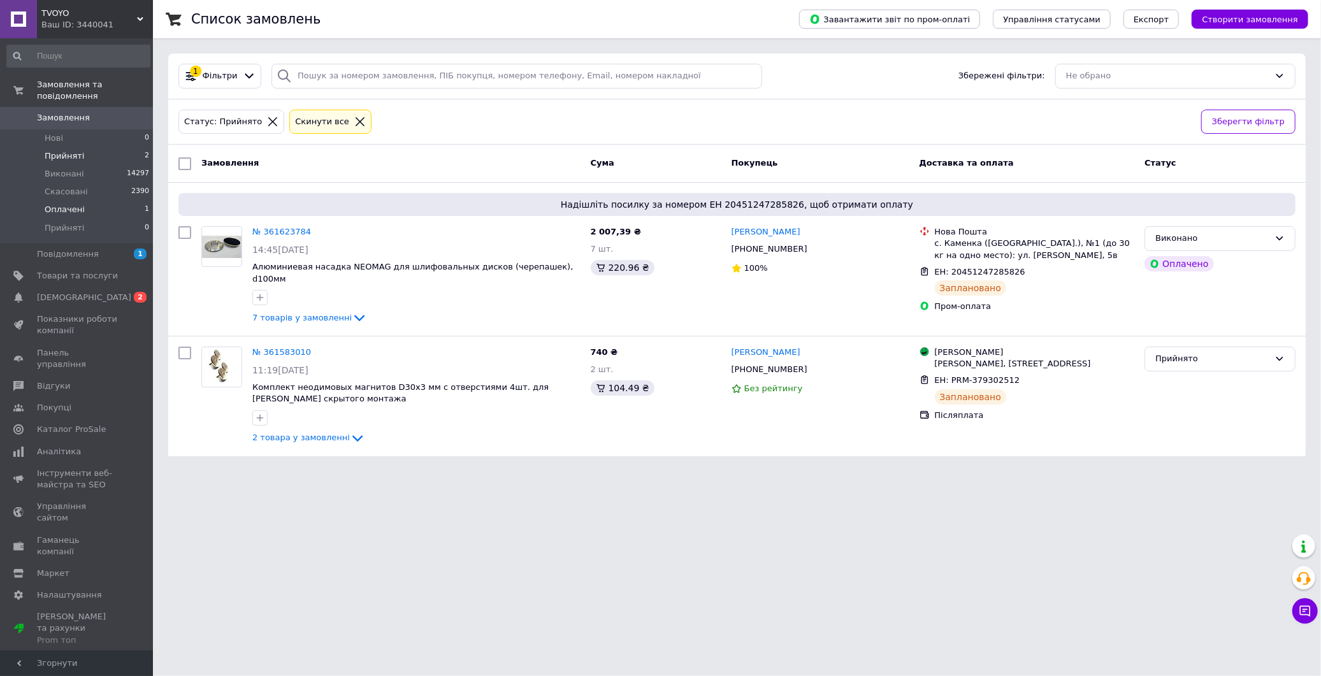
click at [86, 201] on li "Оплачені 1" at bounding box center [78, 210] width 157 height 18
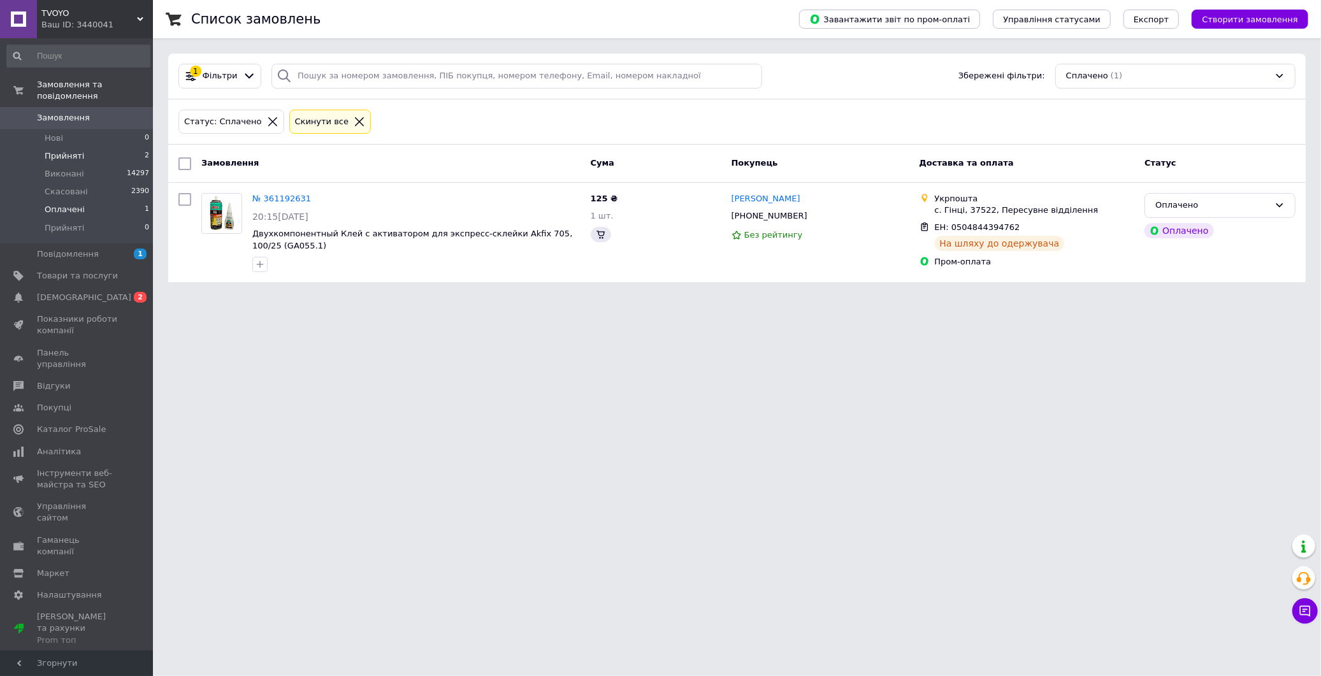
click at [84, 147] on li "Прийняті 2" at bounding box center [78, 156] width 157 height 18
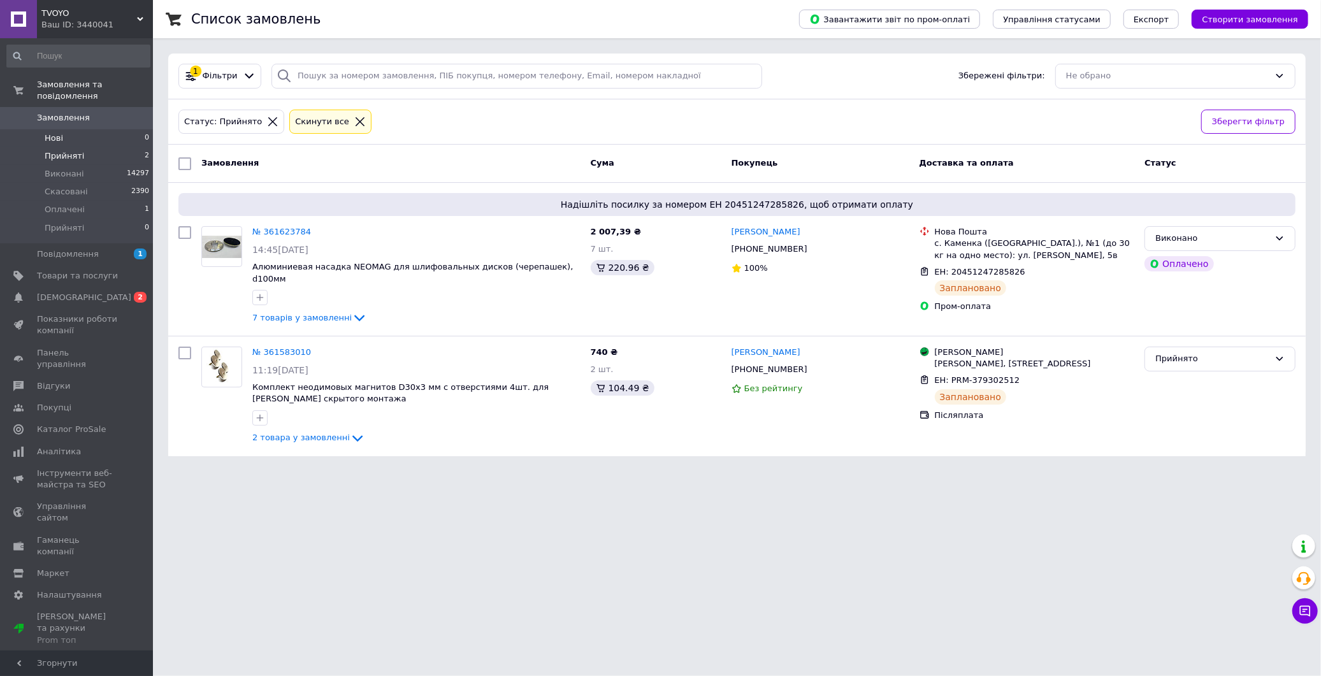
click at [71, 129] on li "Нові 0" at bounding box center [78, 138] width 157 height 18
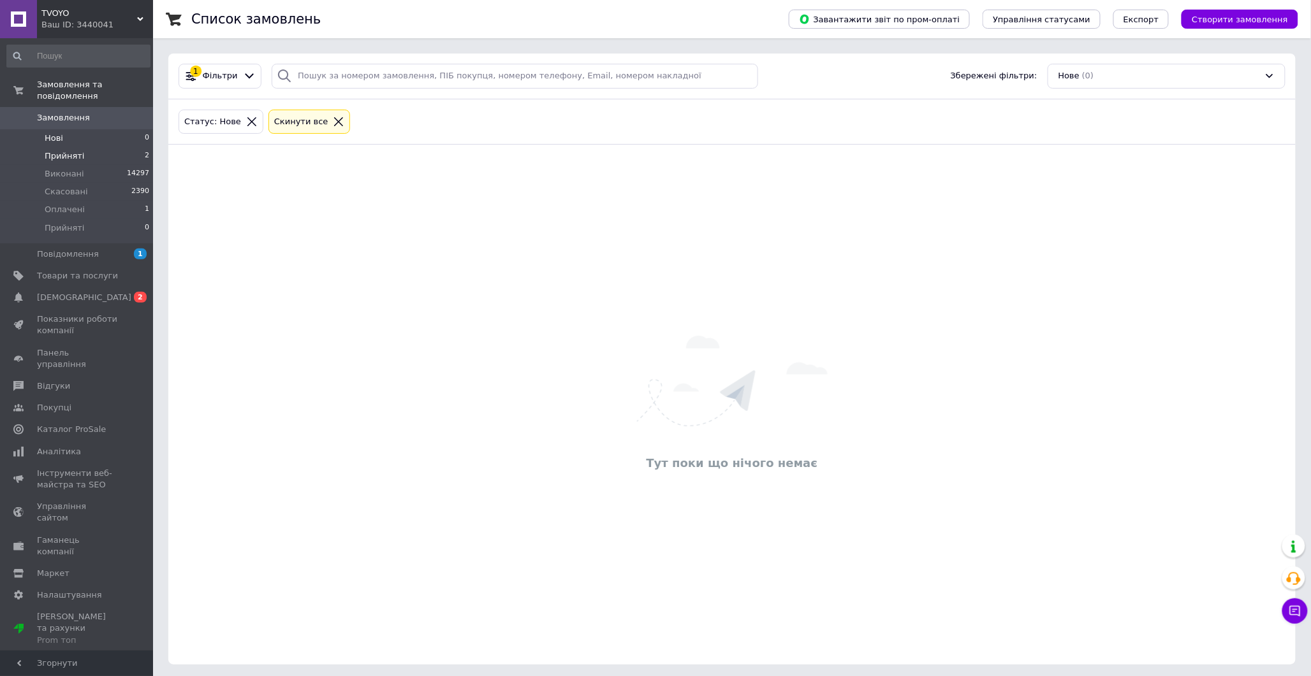
click at [70, 147] on li "Прийняті 2" at bounding box center [78, 156] width 157 height 18
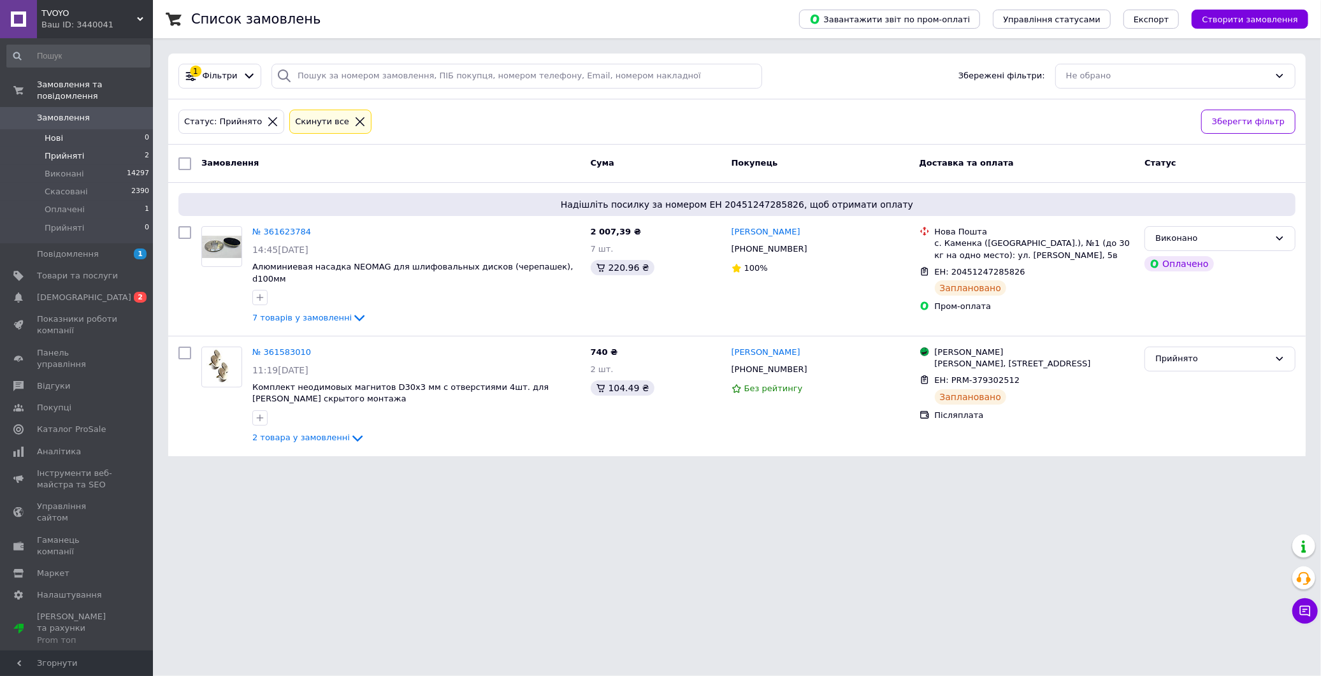
click at [80, 129] on li "Нові 0" at bounding box center [78, 138] width 157 height 18
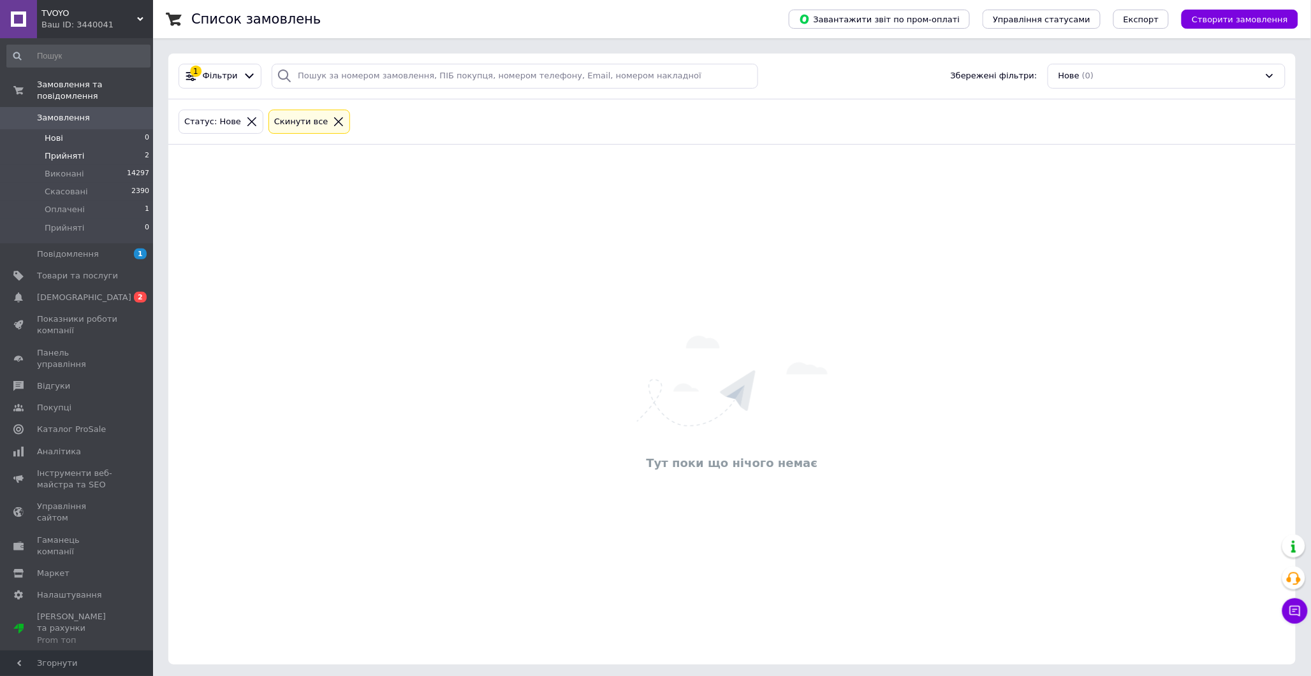
click at [76, 150] on span "Прийняті" at bounding box center [65, 155] width 40 height 11
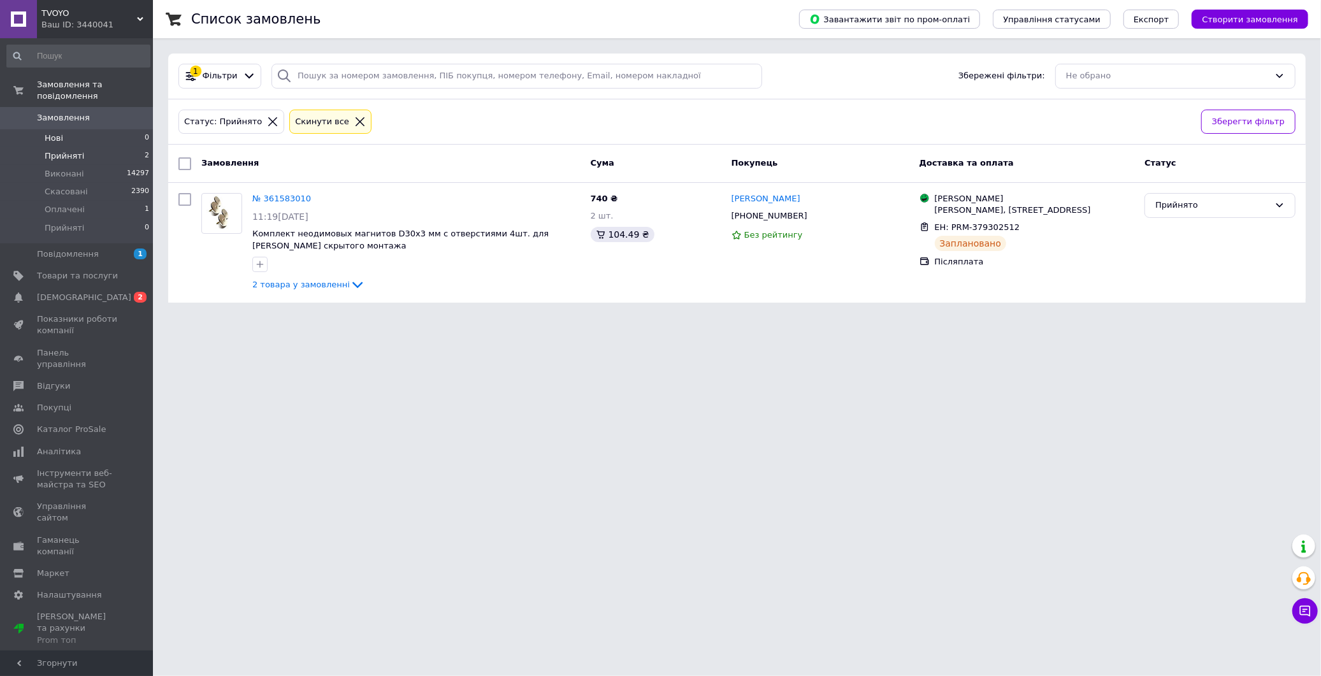
click at [106, 129] on li "Нові 0" at bounding box center [78, 138] width 157 height 18
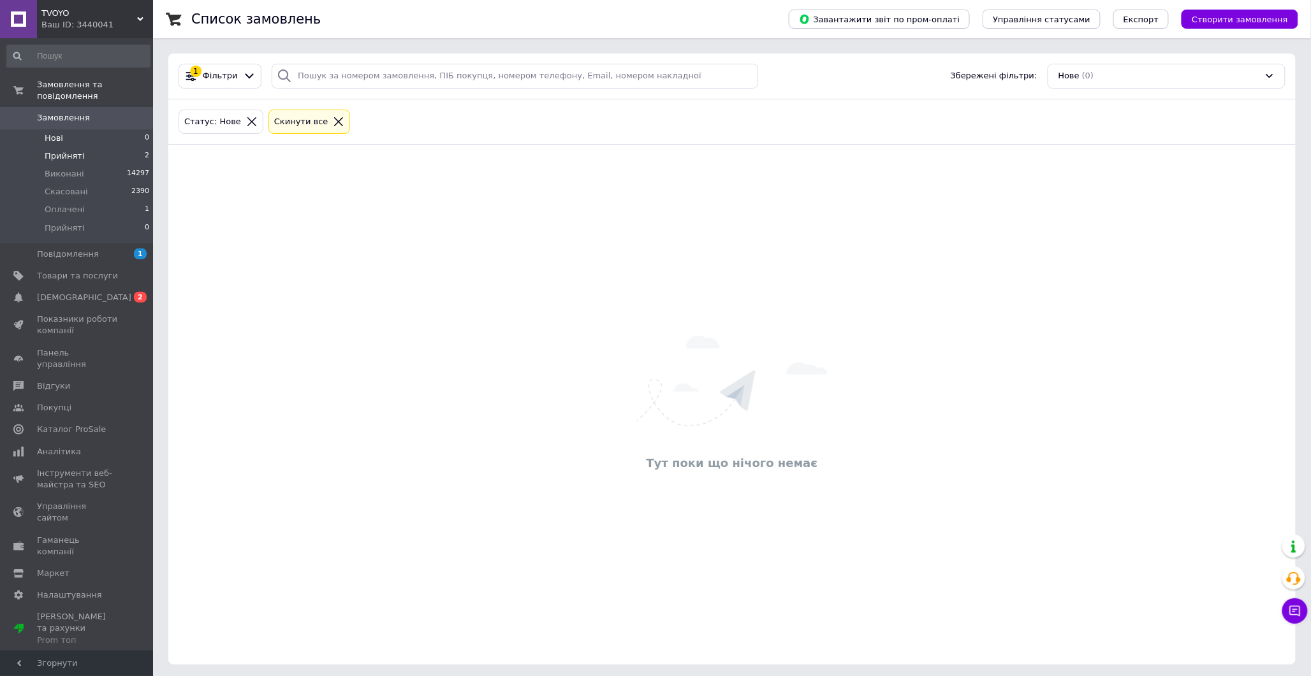
click at [96, 147] on li "Прийняті 2" at bounding box center [78, 156] width 157 height 18
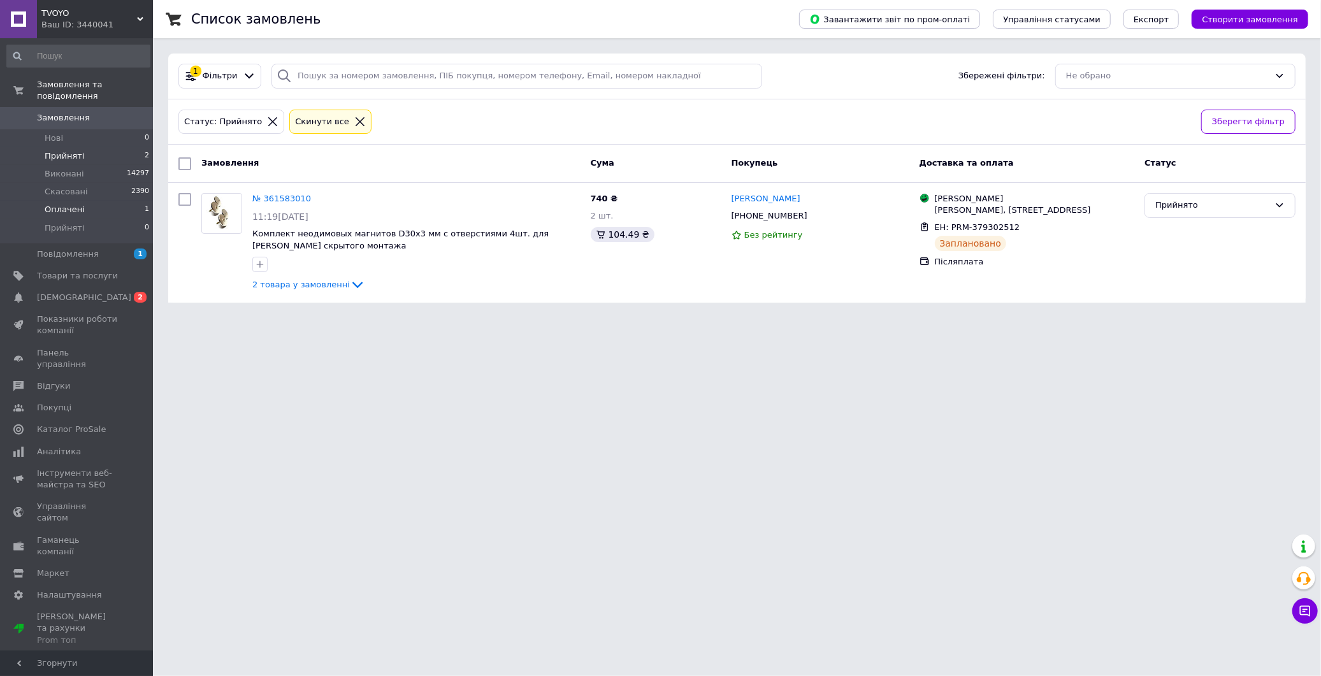
click at [72, 201] on li "Оплачені 1" at bounding box center [78, 210] width 157 height 18
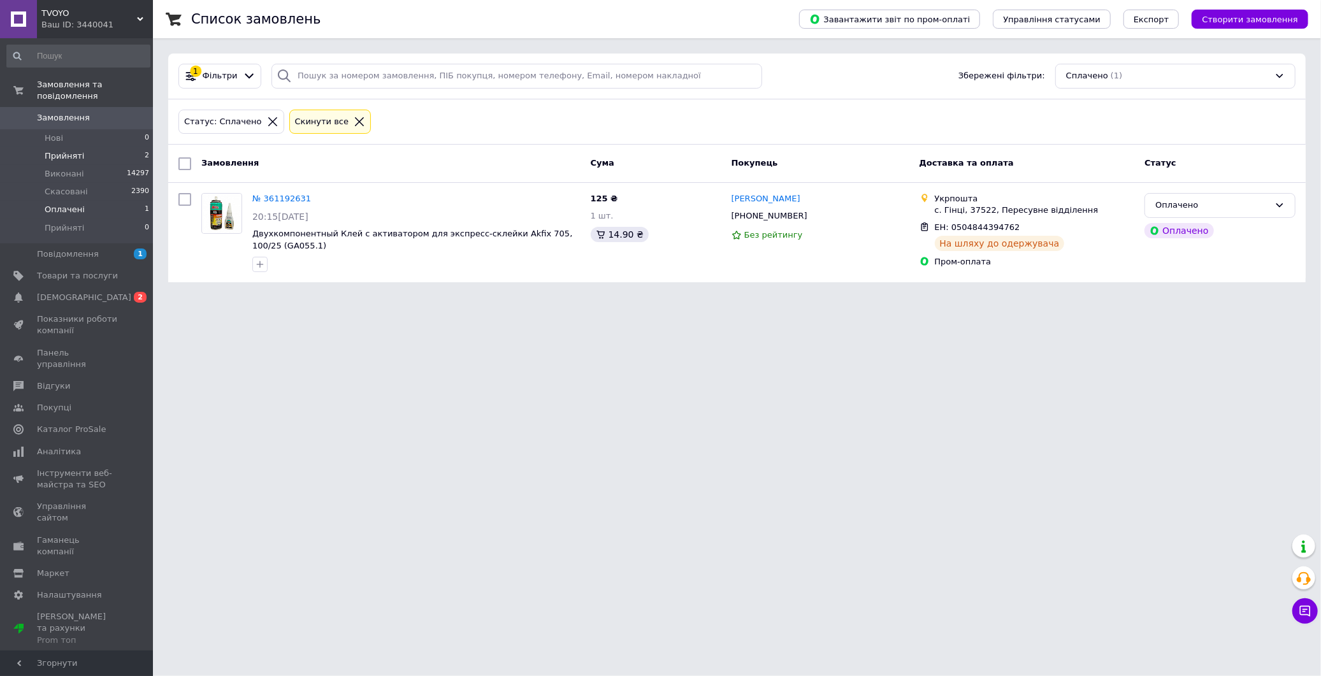
click at [68, 150] on span "Прийняті" at bounding box center [65, 155] width 40 height 11
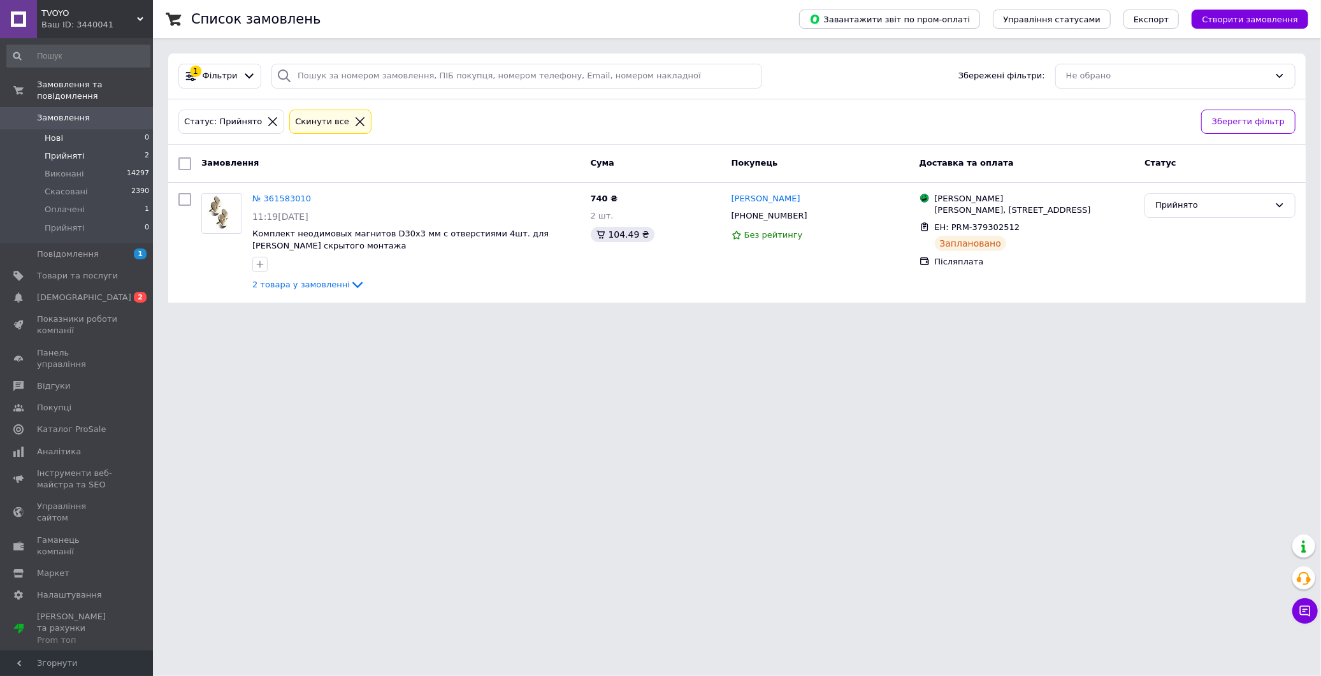
click at [62, 129] on li "Нові 0" at bounding box center [78, 138] width 157 height 18
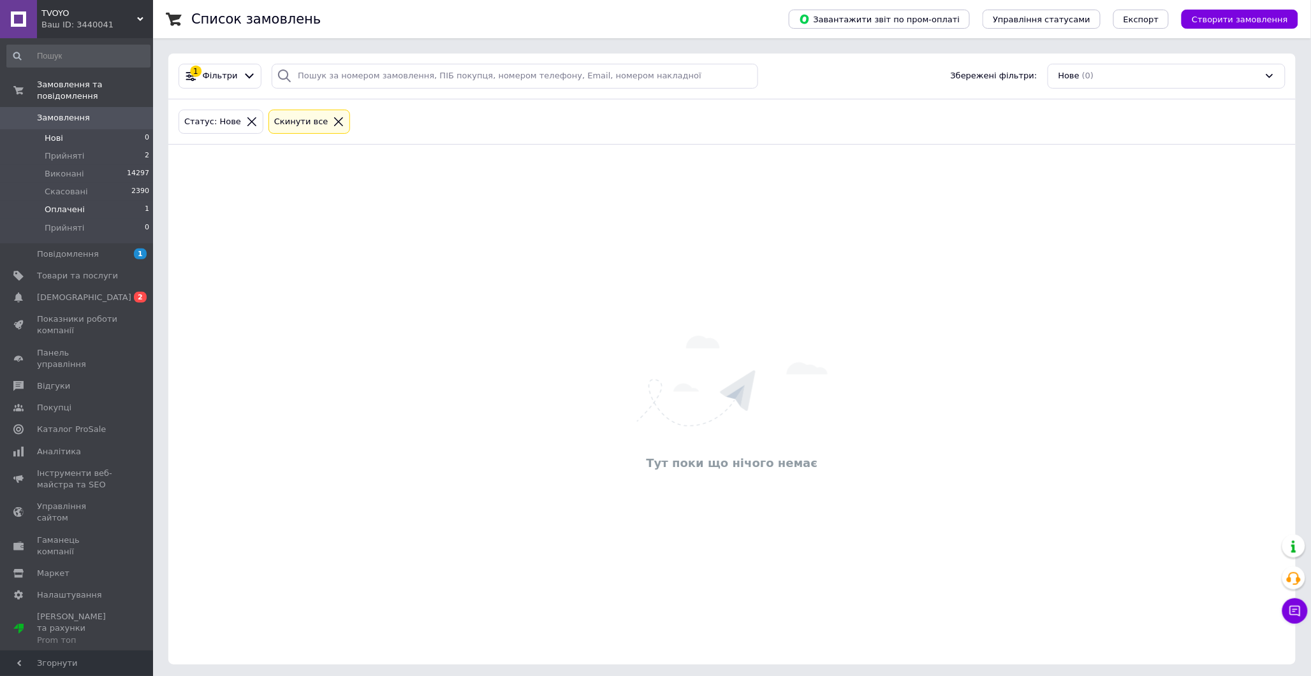
click at [61, 204] on span "Оплачені" at bounding box center [65, 209] width 40 height 11
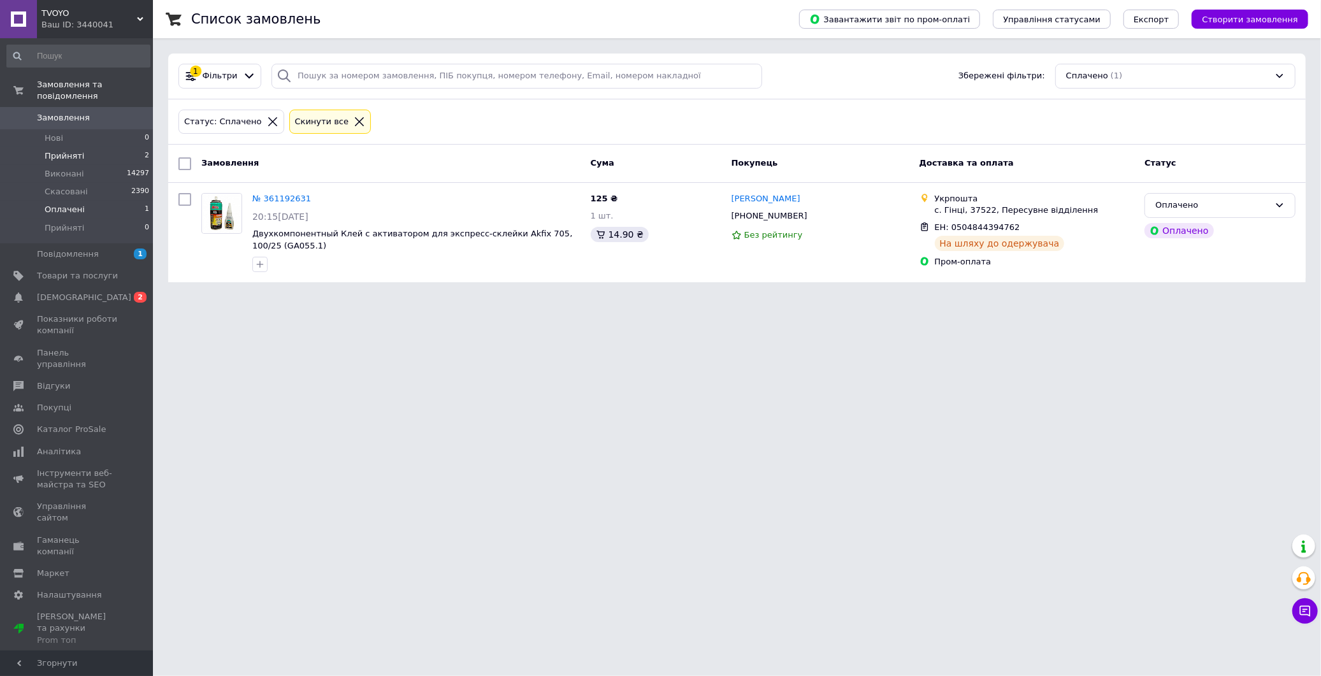
click at [78, 150] on span "Прийняті" at bounding box center [65, 155] width 40 height 11
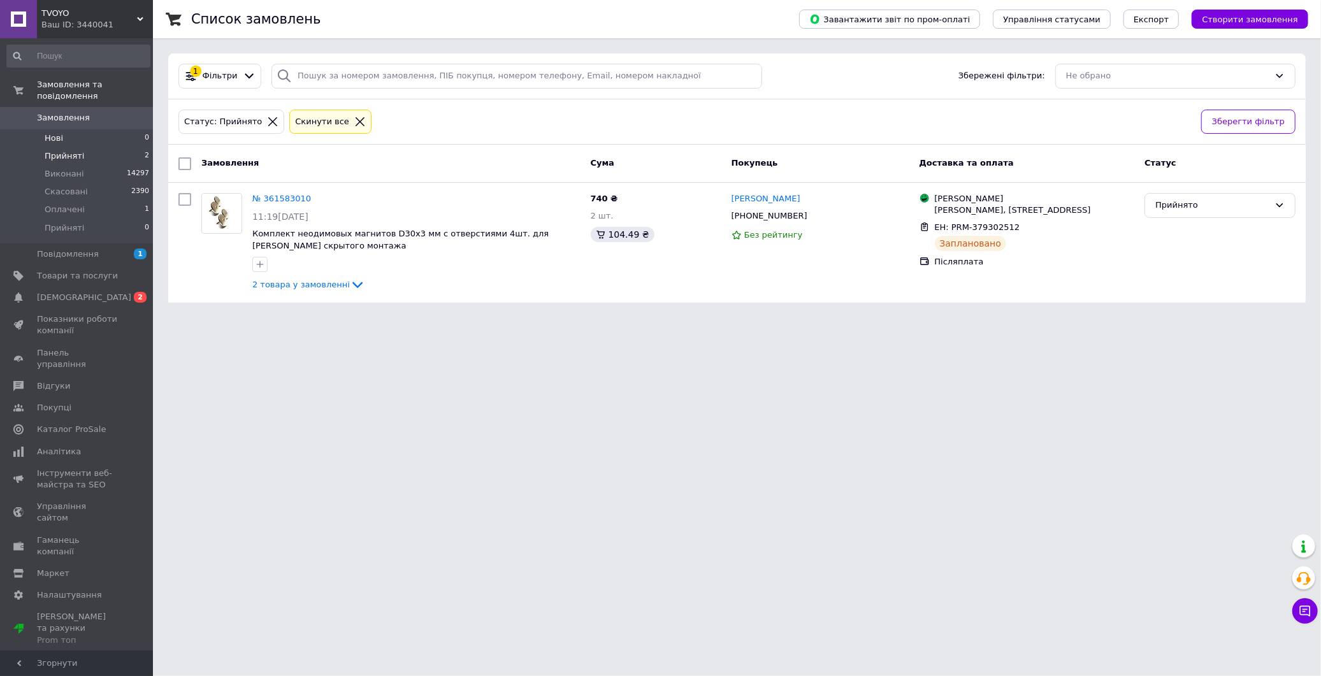
click at [74, 129] on li "Нові 0" at bounding box center [78, 138] width 157 height 18
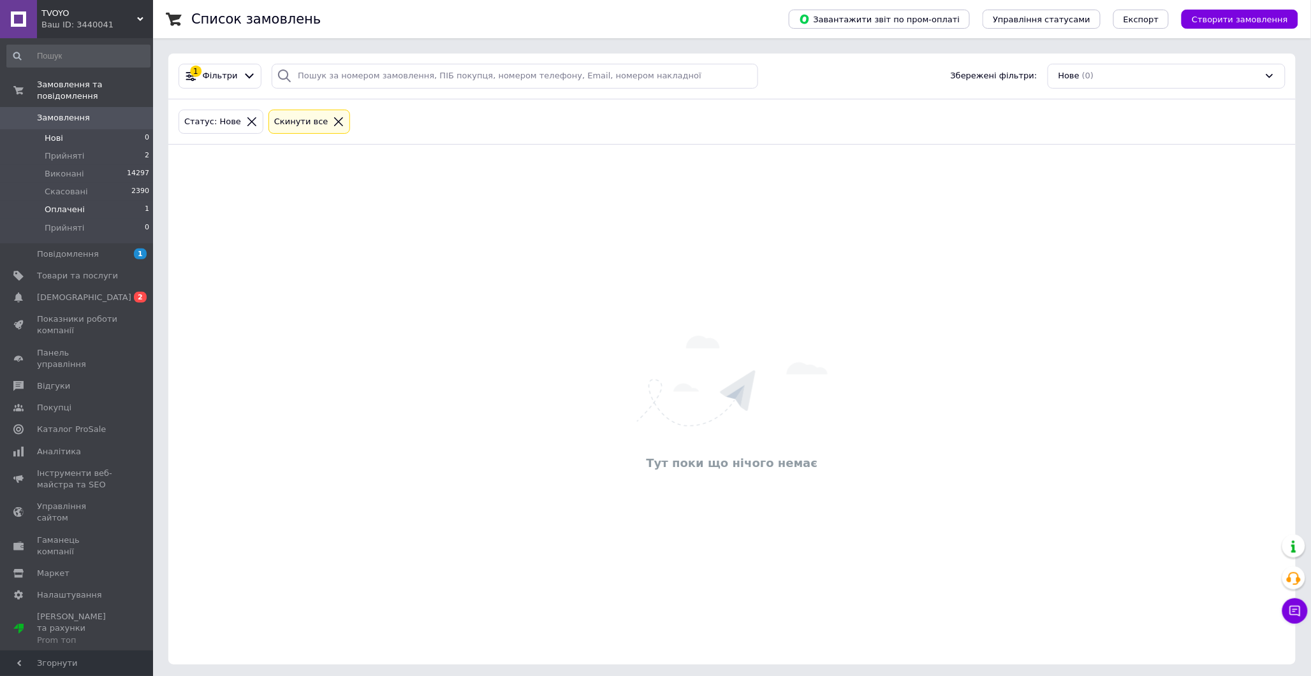
click at [66, 204] on span "Оплачені" at bounding box center [65, 209] width 40 height 11
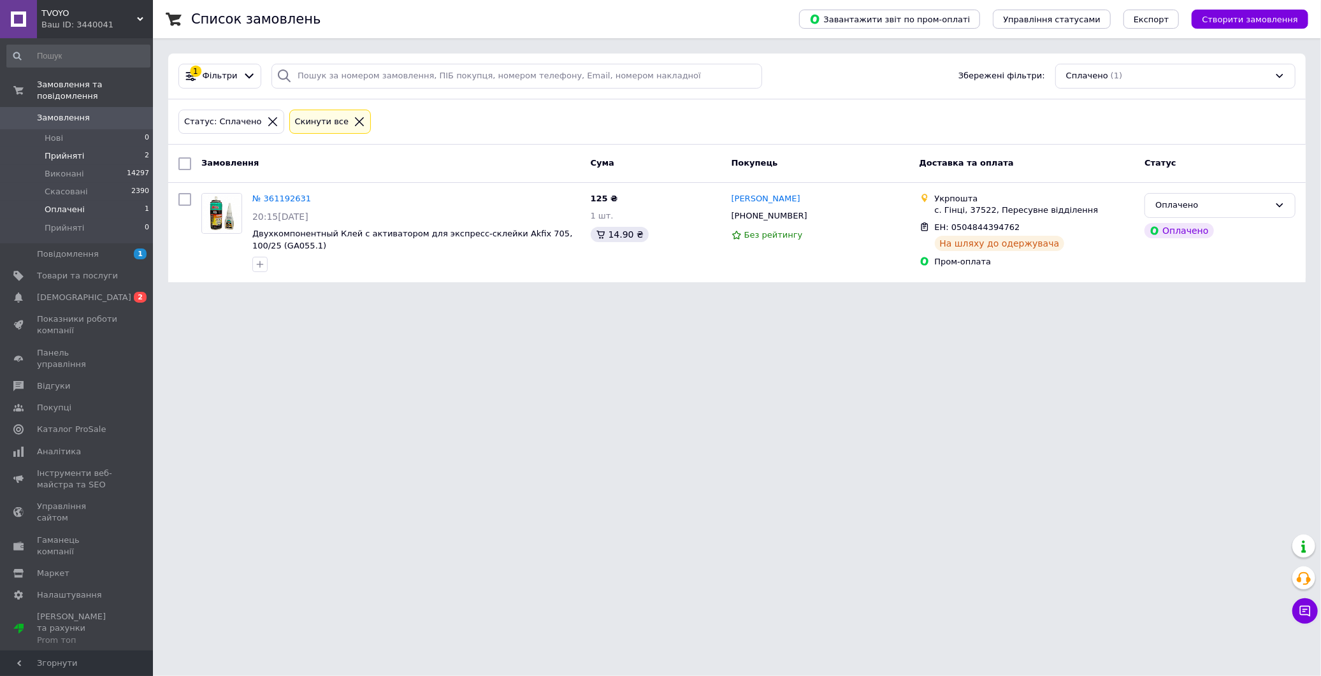
click at [76, 150] on span "Прийняті" at bounding box center [65, 155] width 40 height 11
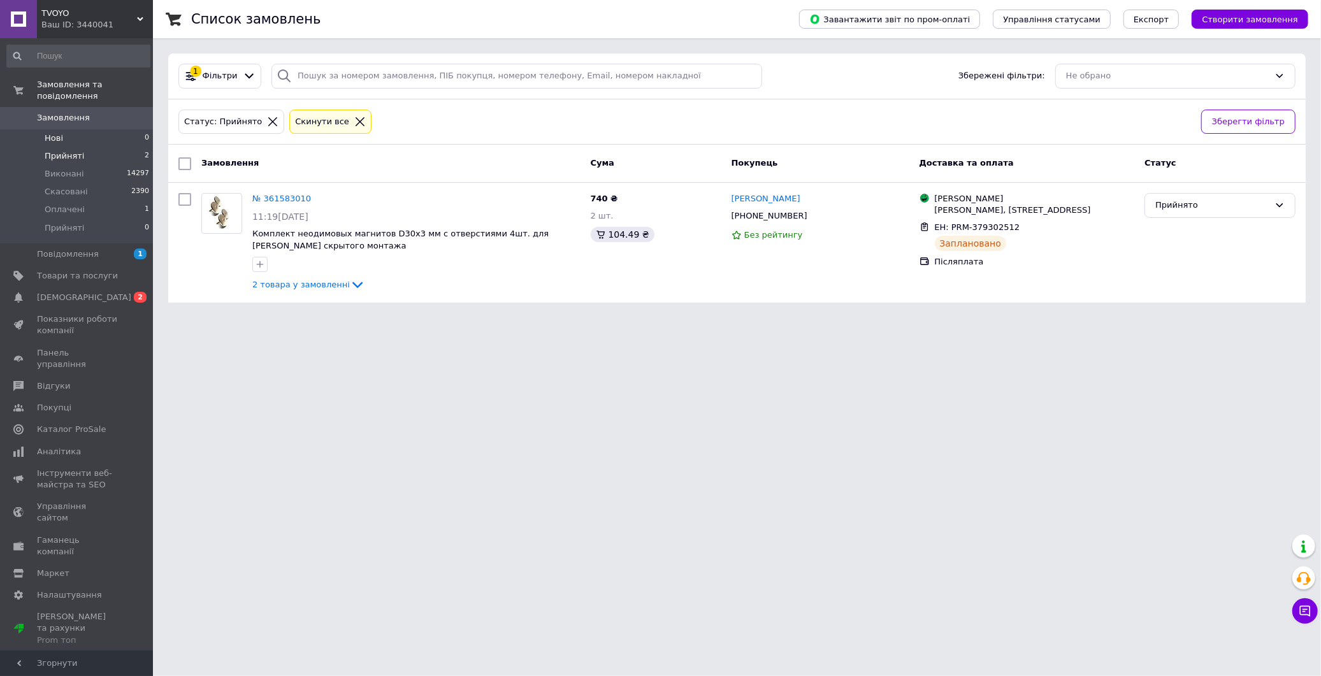
click at [71, 129] on li "Нові 0" at bounding box center [78, 138] width 157 height 18
